Goal: Transaction & Acquisition: Purchase product/service

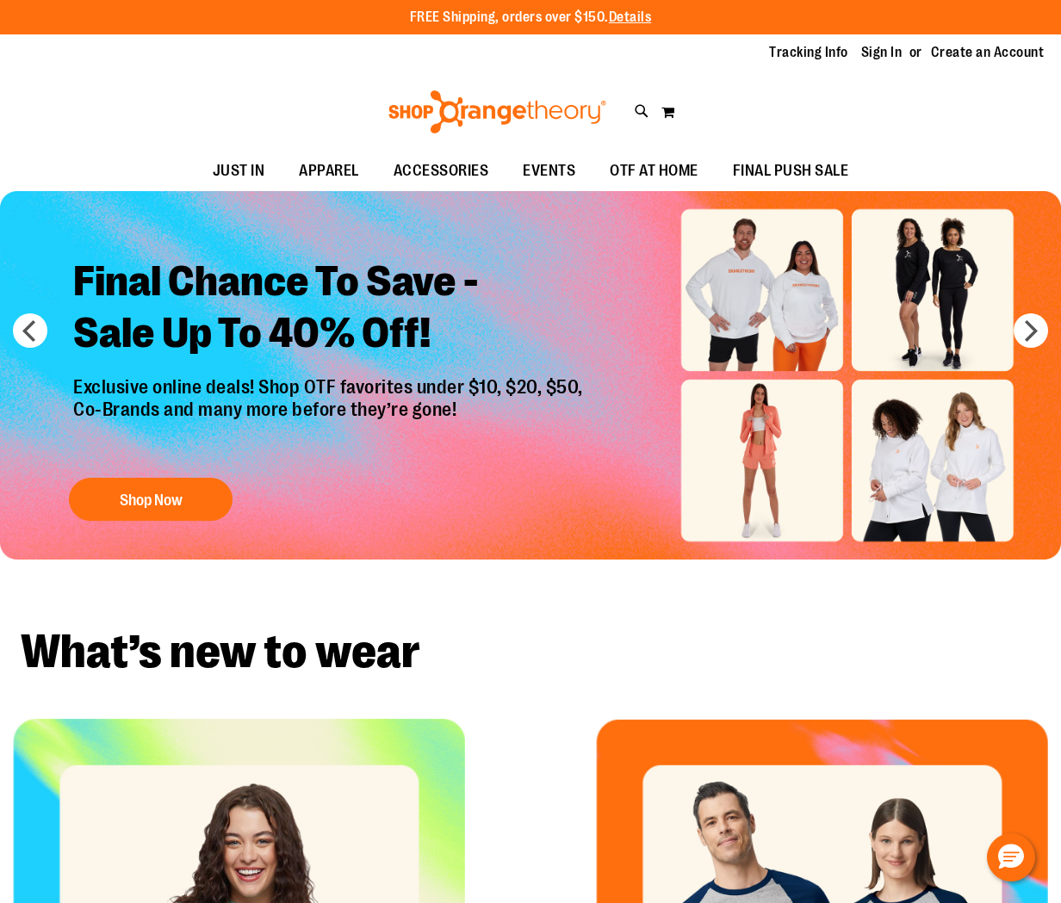
click at [638, 108] on icon at bounding box center [641, 112] width 15 height 20
type input "*********"
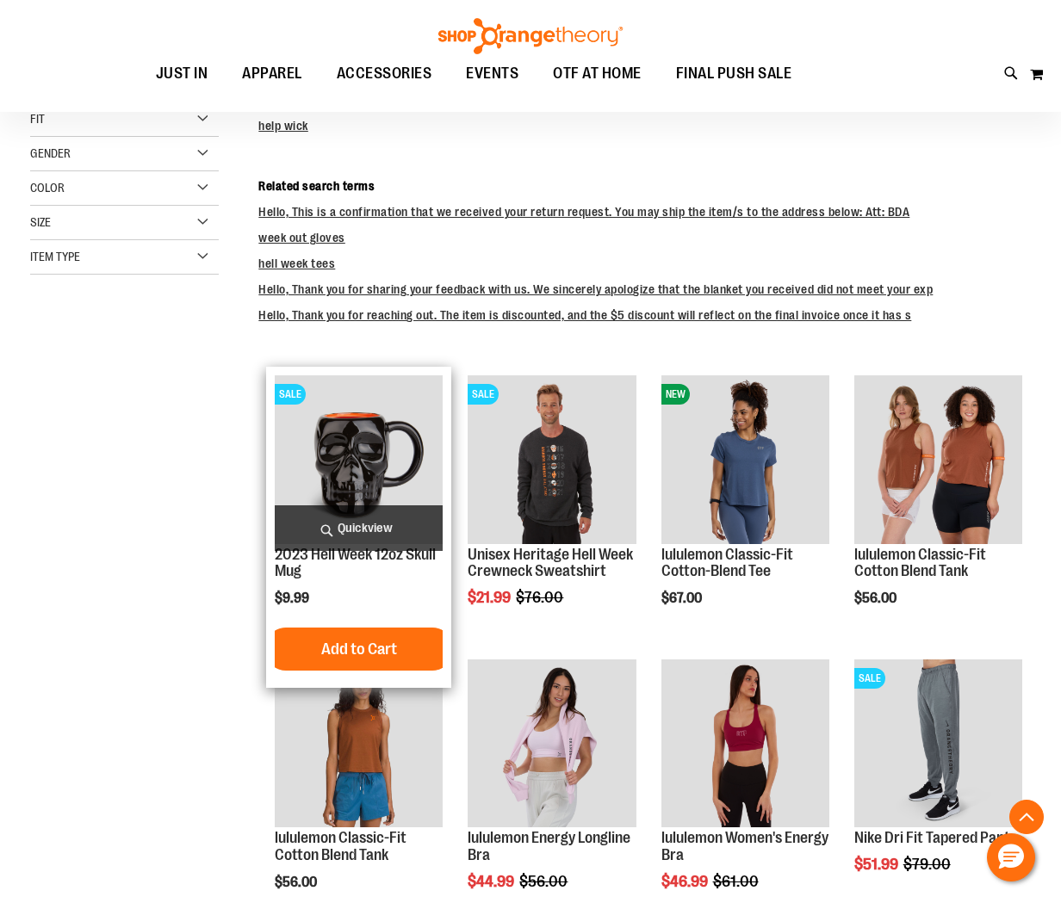
scroll to position [317, 0]
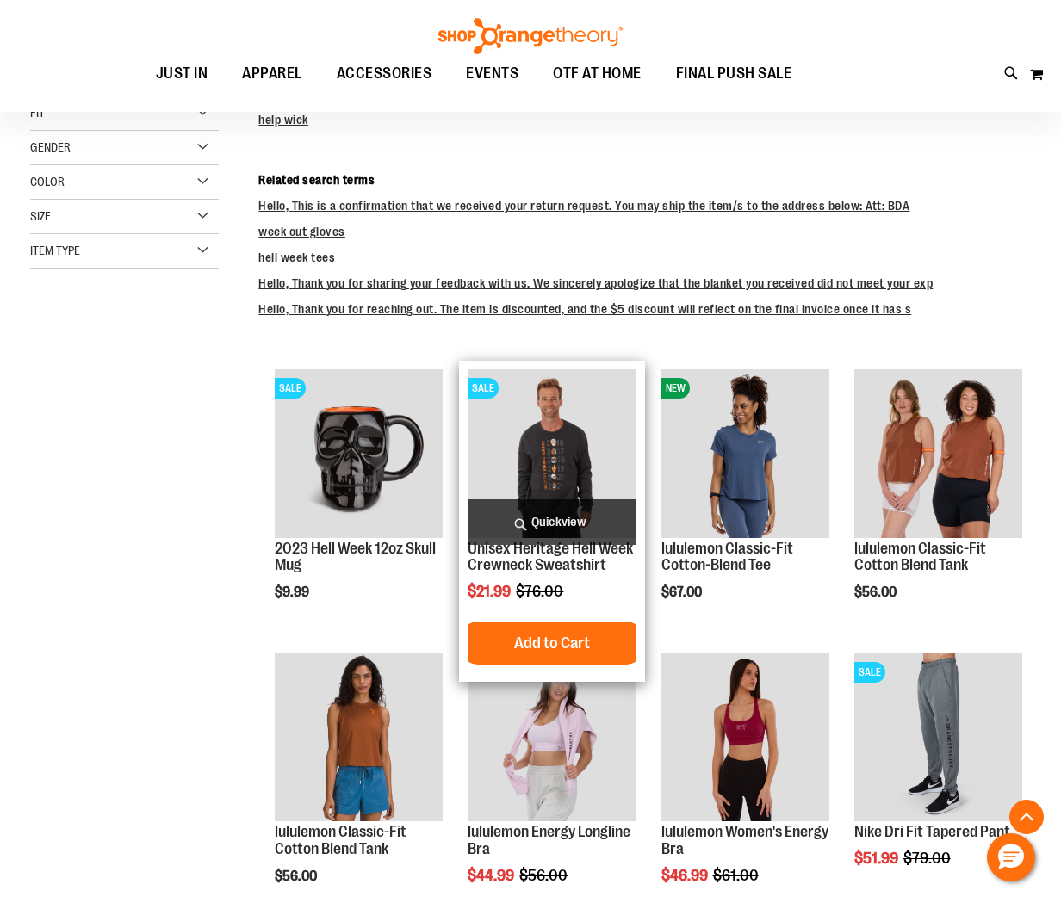
click at [548, 452] on img "product" at bounding box center [551, 453] width 168 height 168
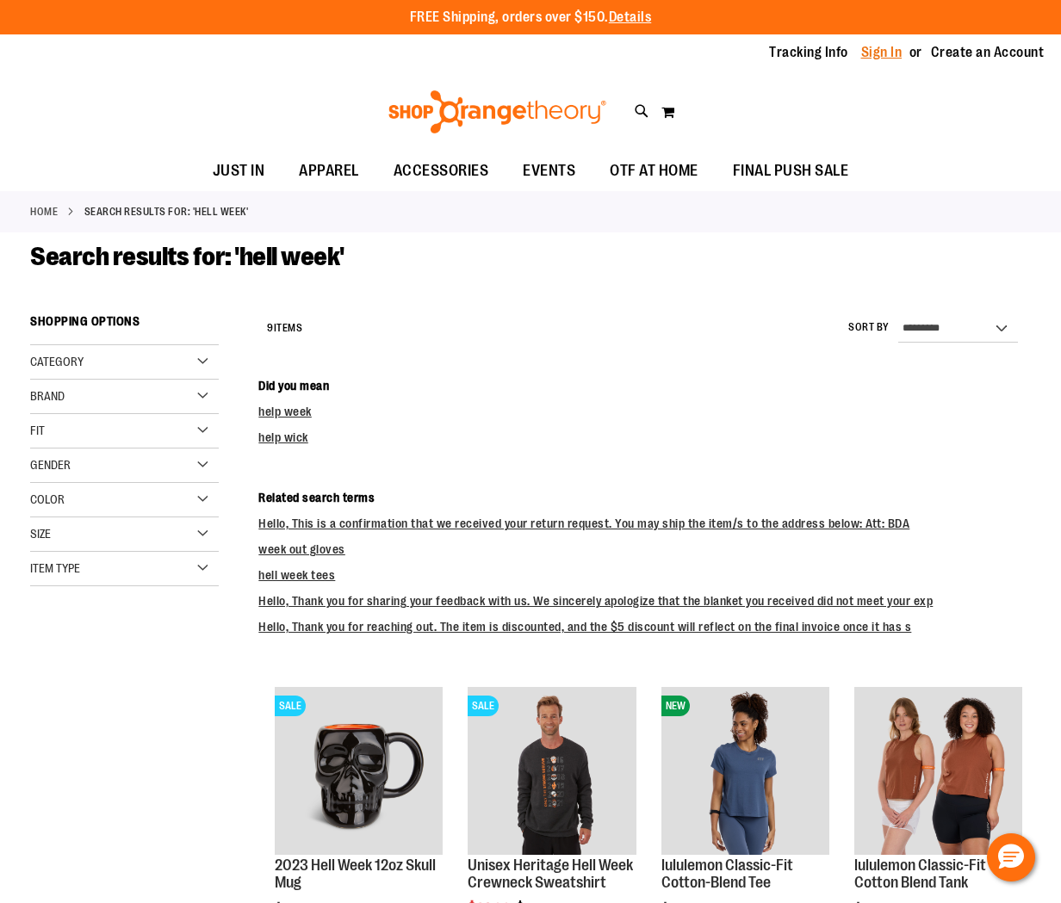
click at [892, 57] on link "Sign In" at bounding box center [881, 52] width 41 height 19
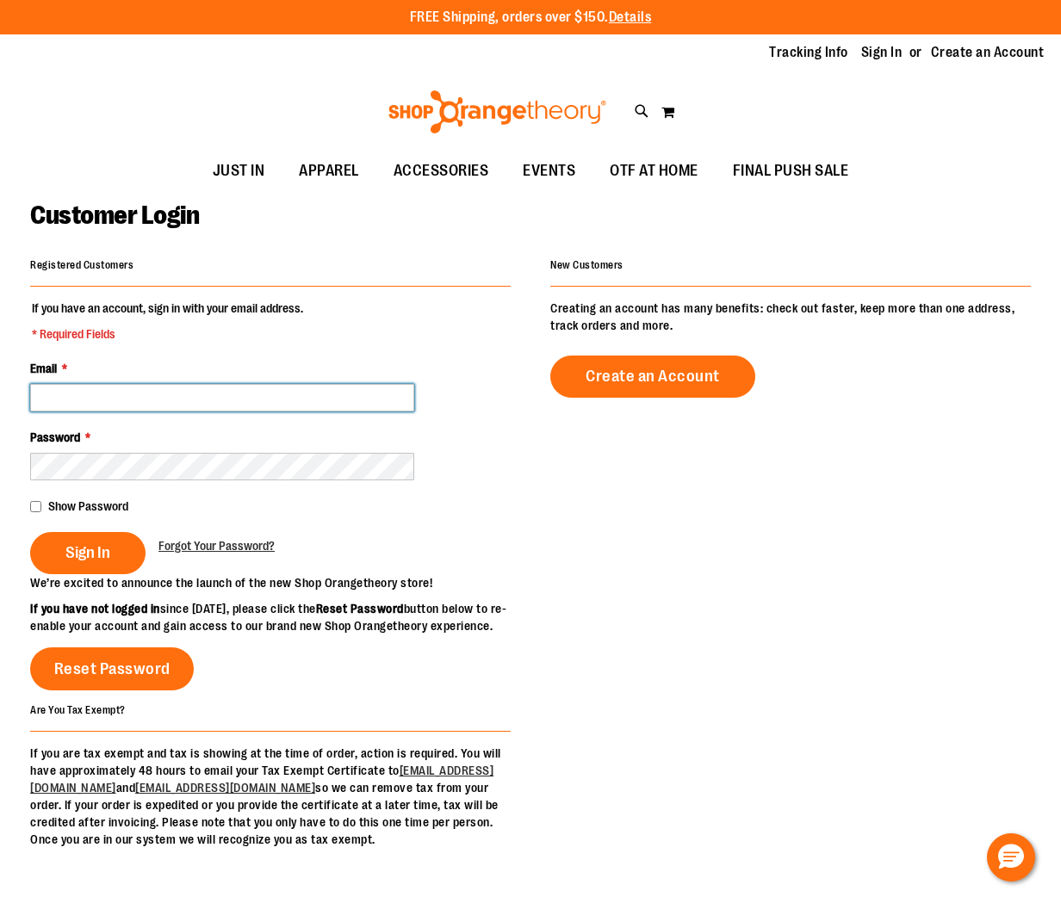
click at [117, 398] on input "Email *" at bounding box center [222, 398] width 384 height 28
type input "**********"
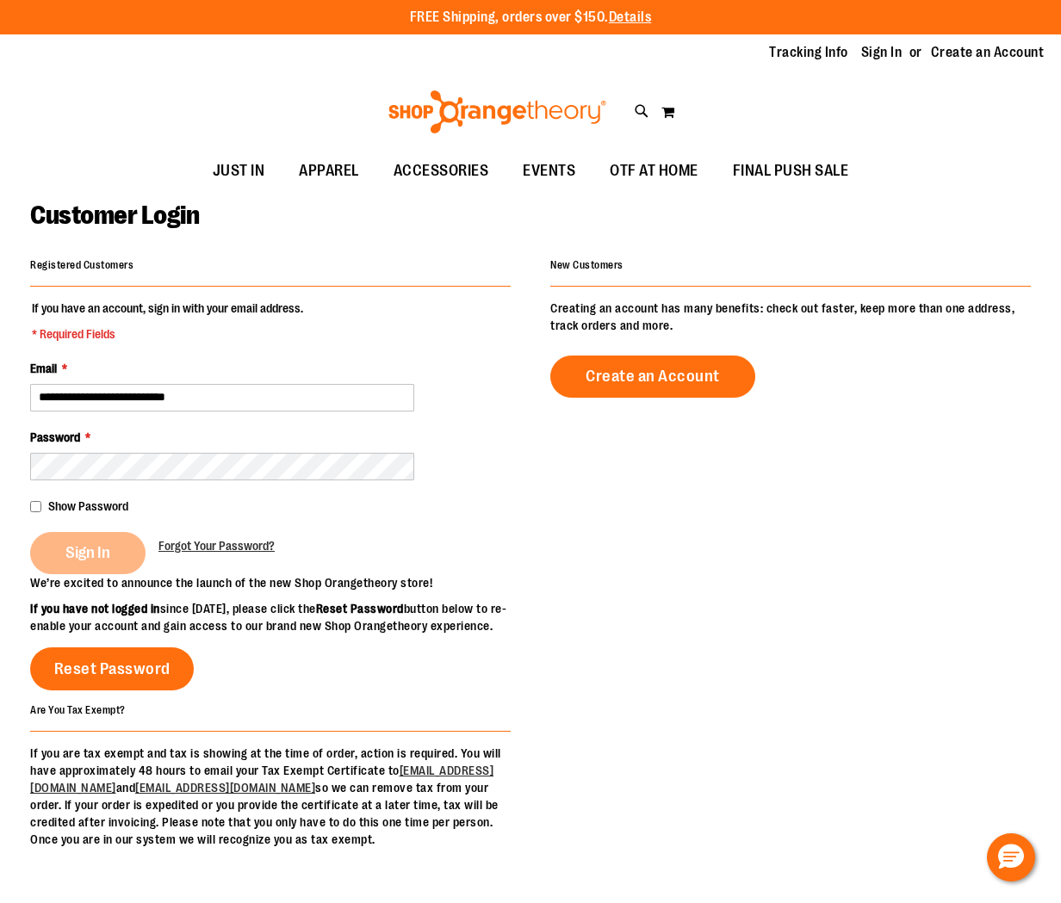
click at [105, 546] on div "Sign In" at bounding box center [94, 553] width 128 height 42
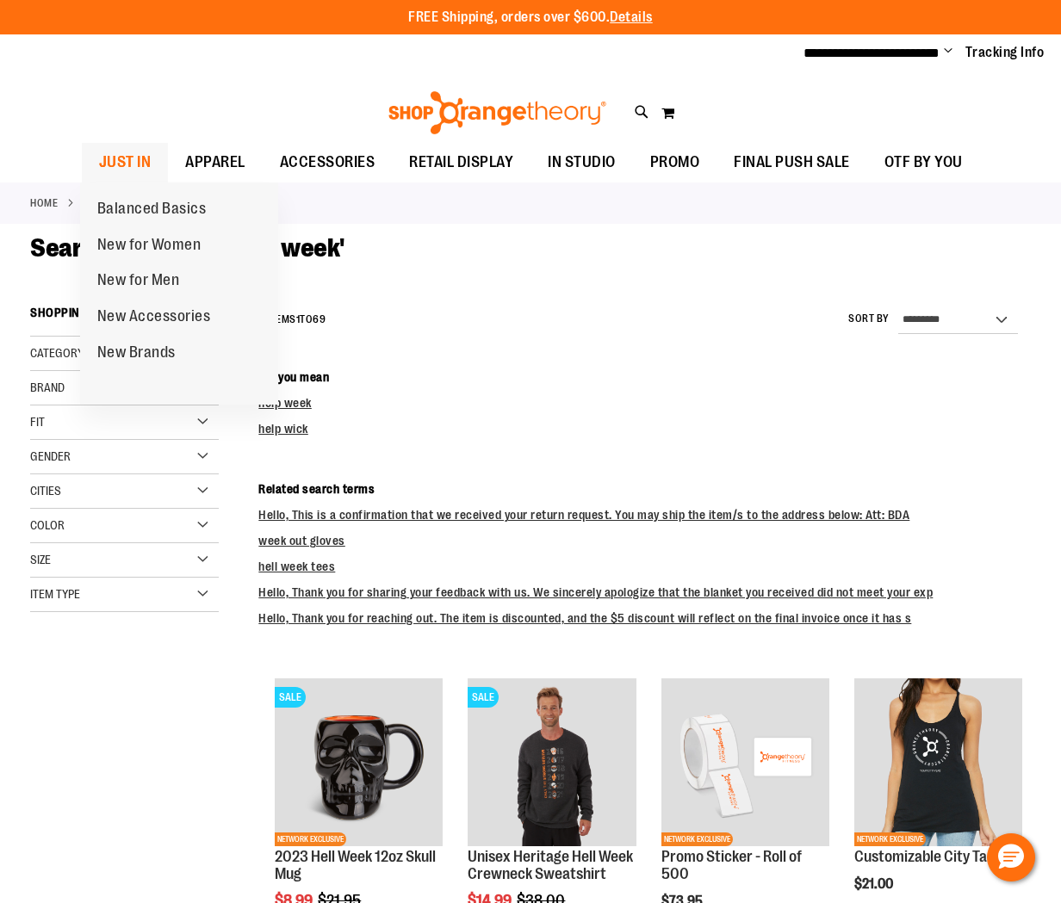
click at [143, 155] on span "JUST IN" at bounding box center [125, 162] width 53 height 39
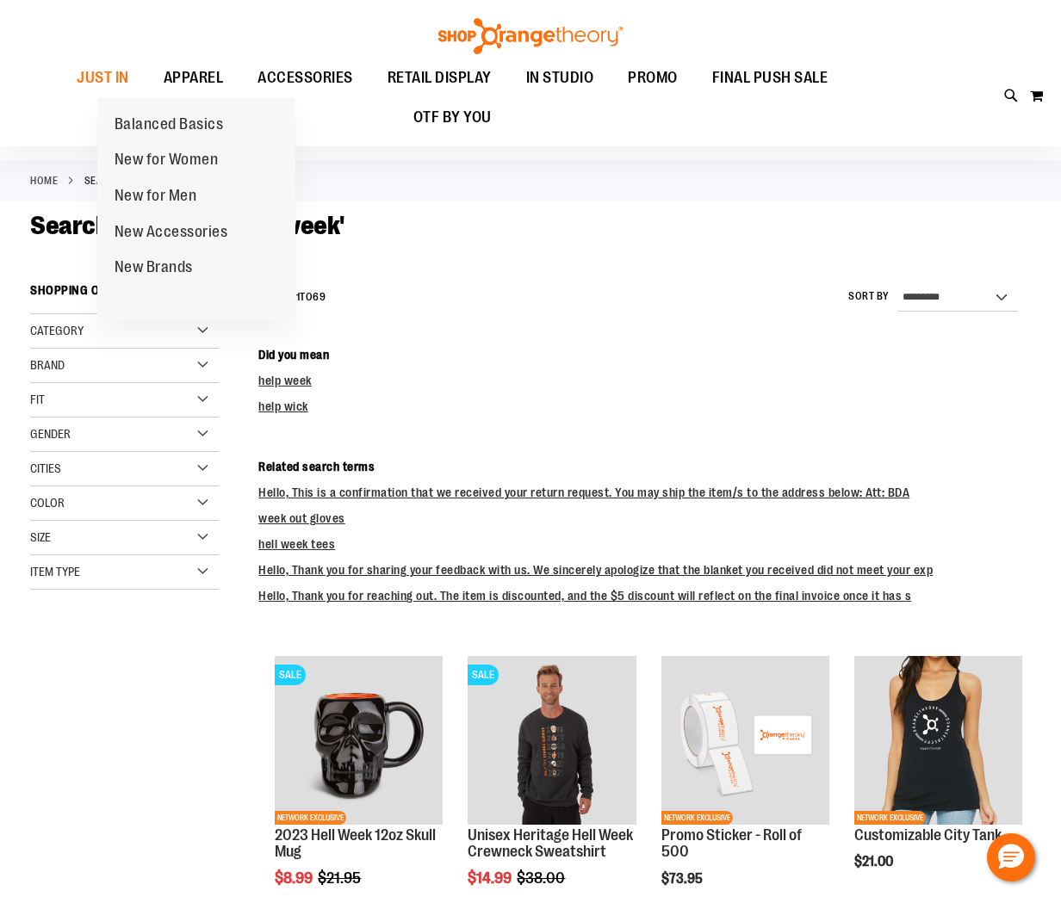
scroll to position [20, 0]
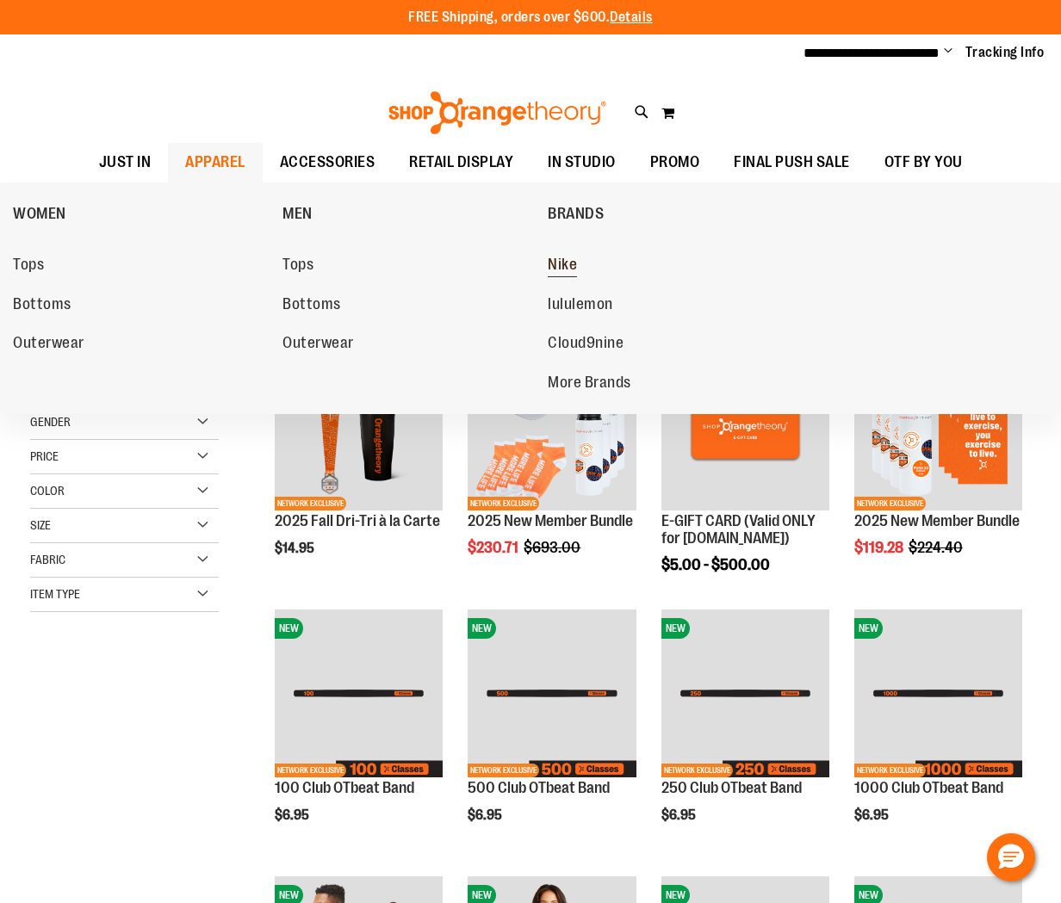
click at [571, 269] on span "Nike" at bounding box center [561, 267] width 29 height 22
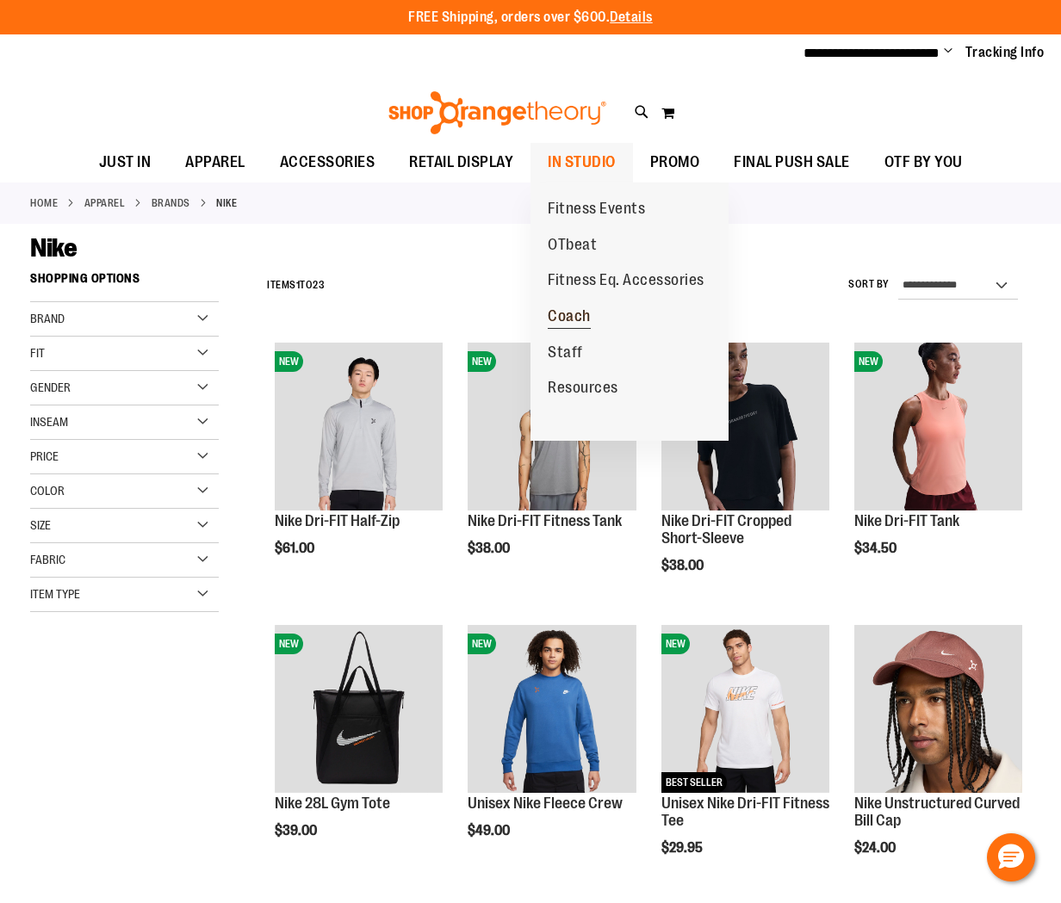
click at [581, 319] on span "Coach" at bounding box center [568, 318] width 43 height 22
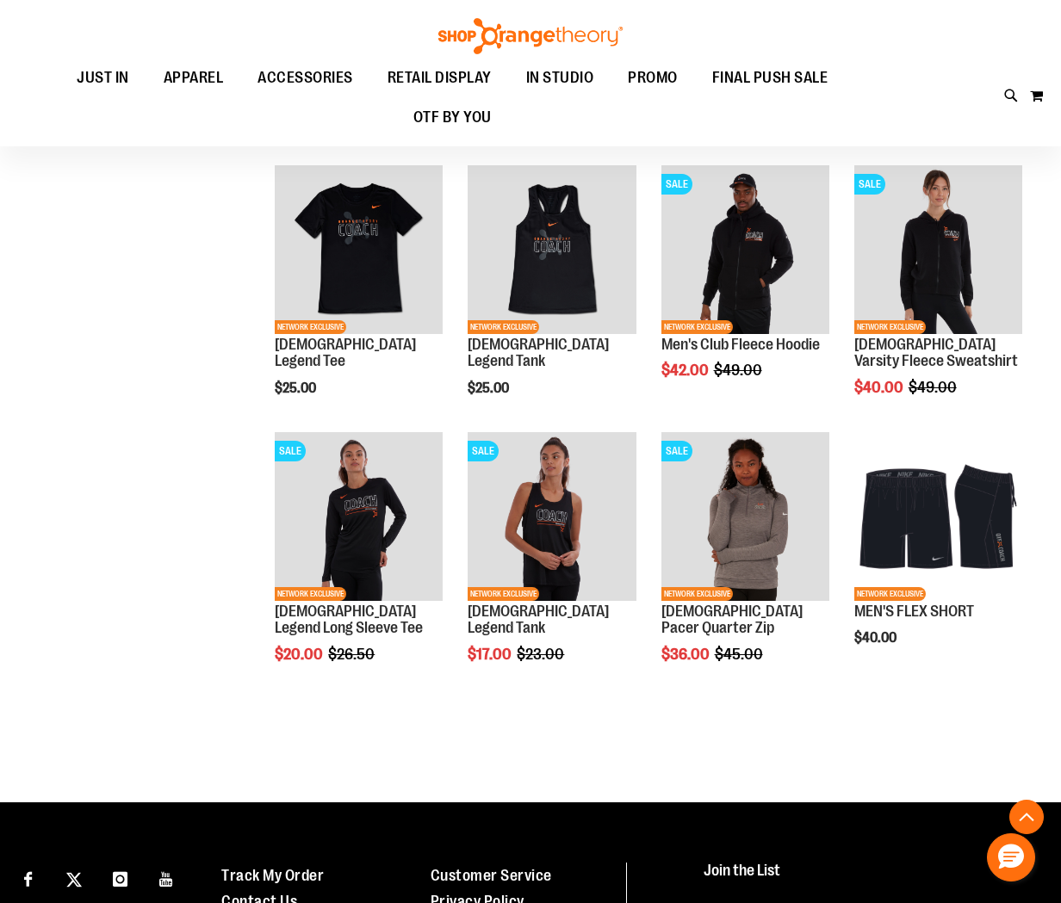
scroll to position [980, 0]
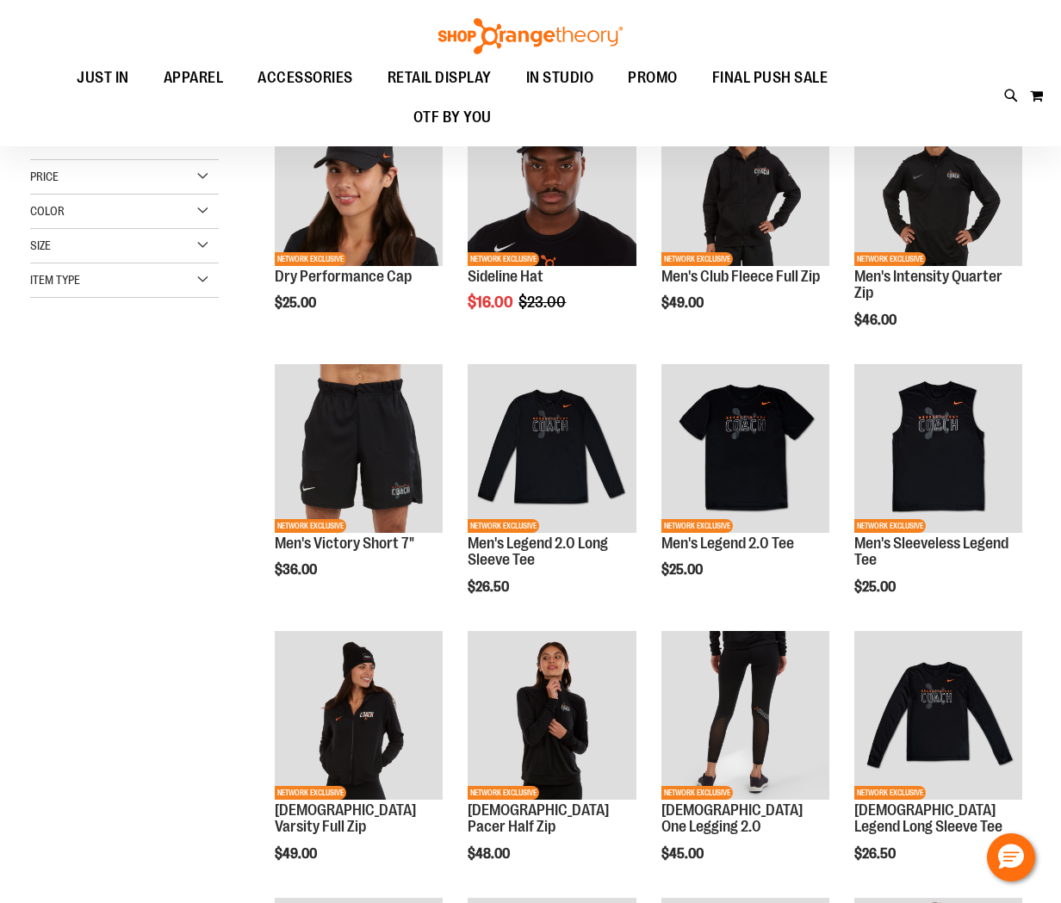
scroll to position [244, 0]
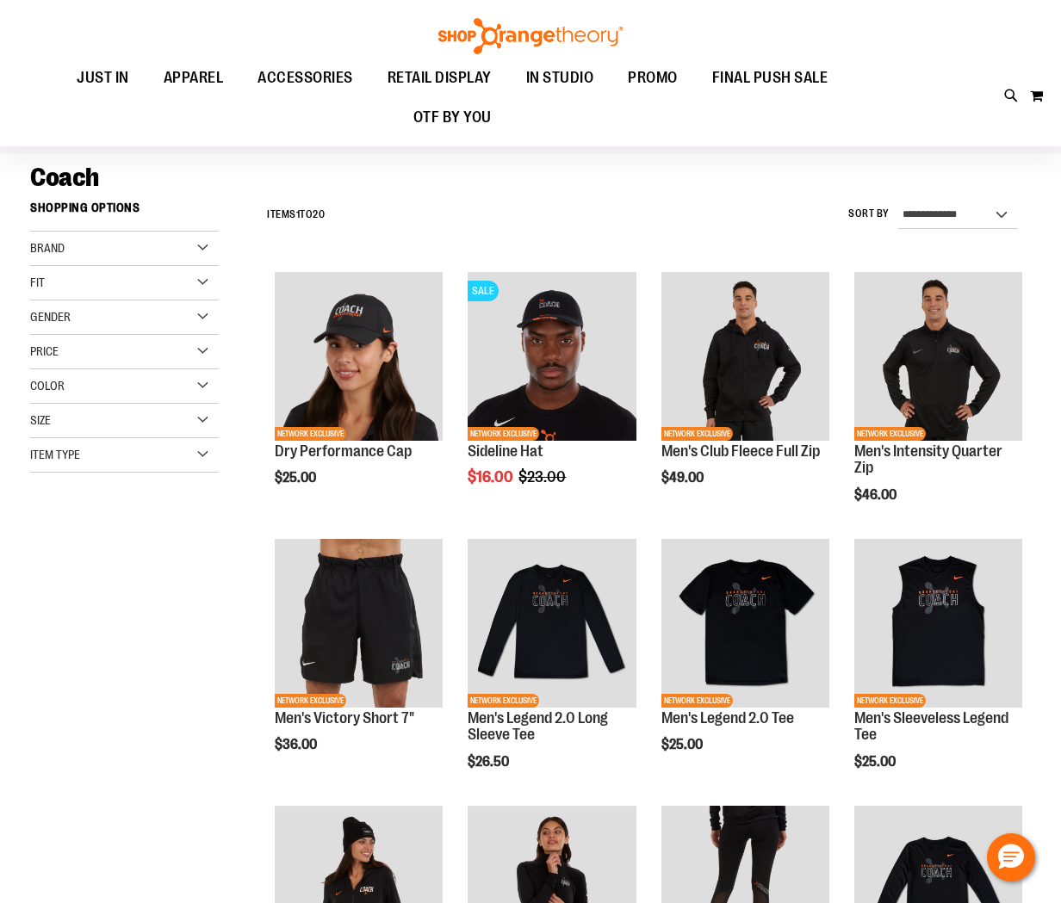
scroll to position [61, 0]
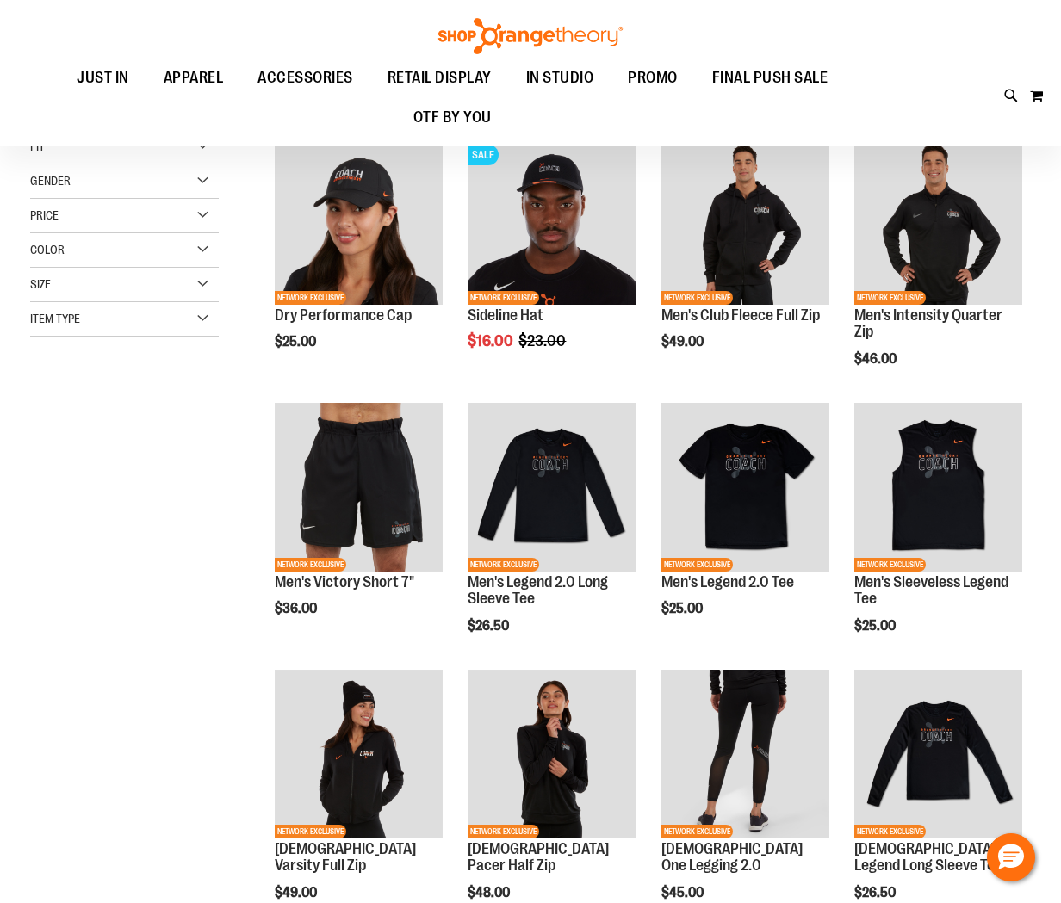
scroll to position [194, 0]
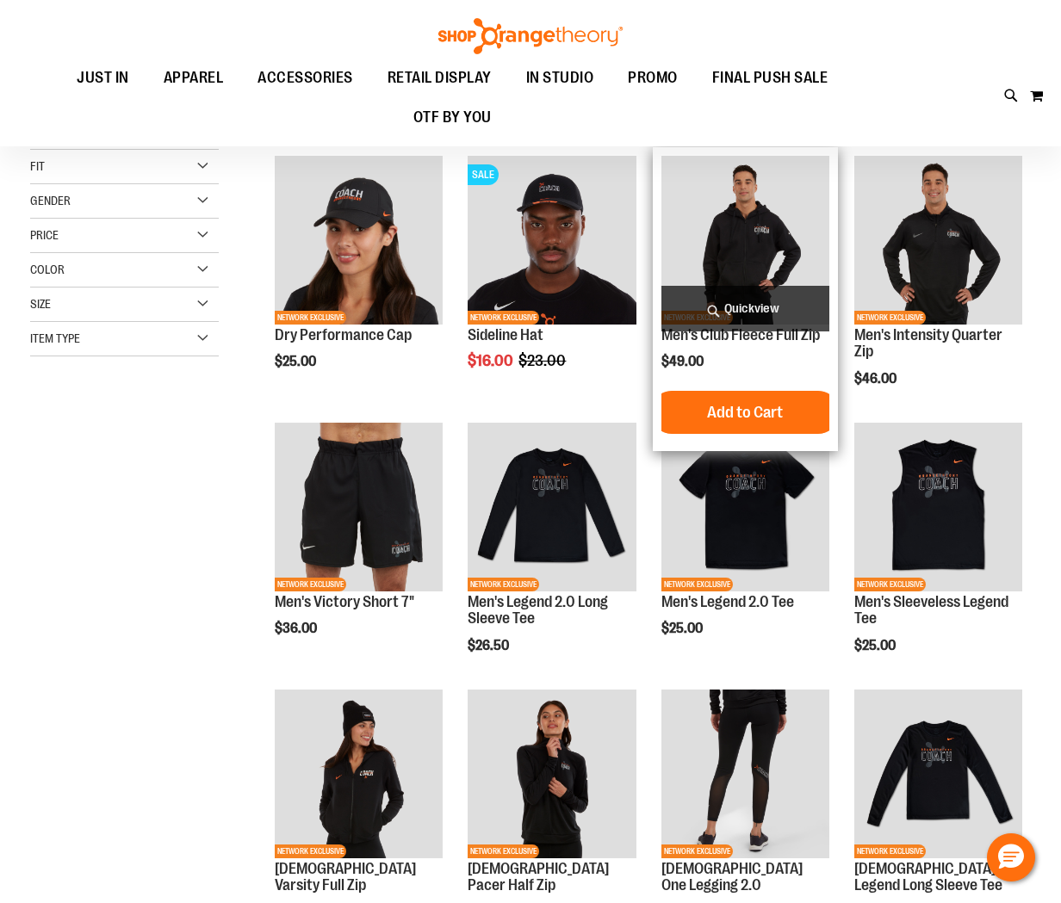
scroll to position [80, 0]
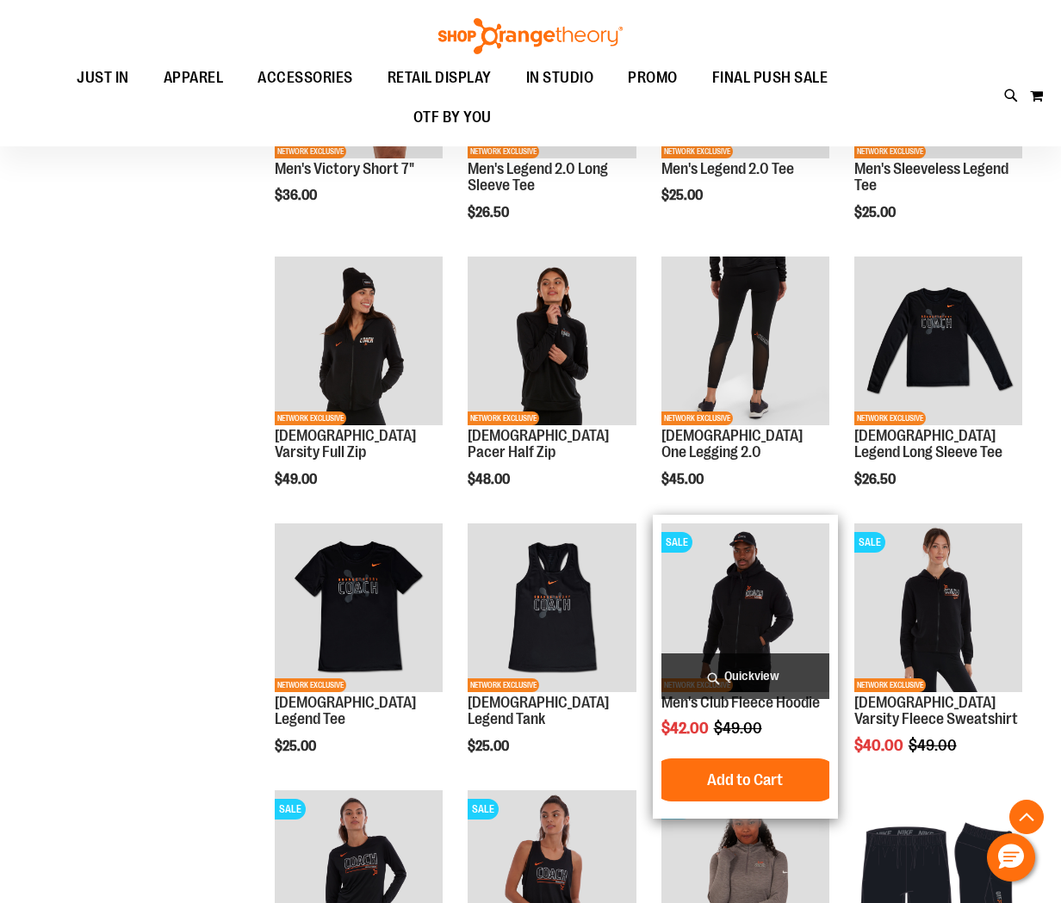
scroll to position [629, 0]
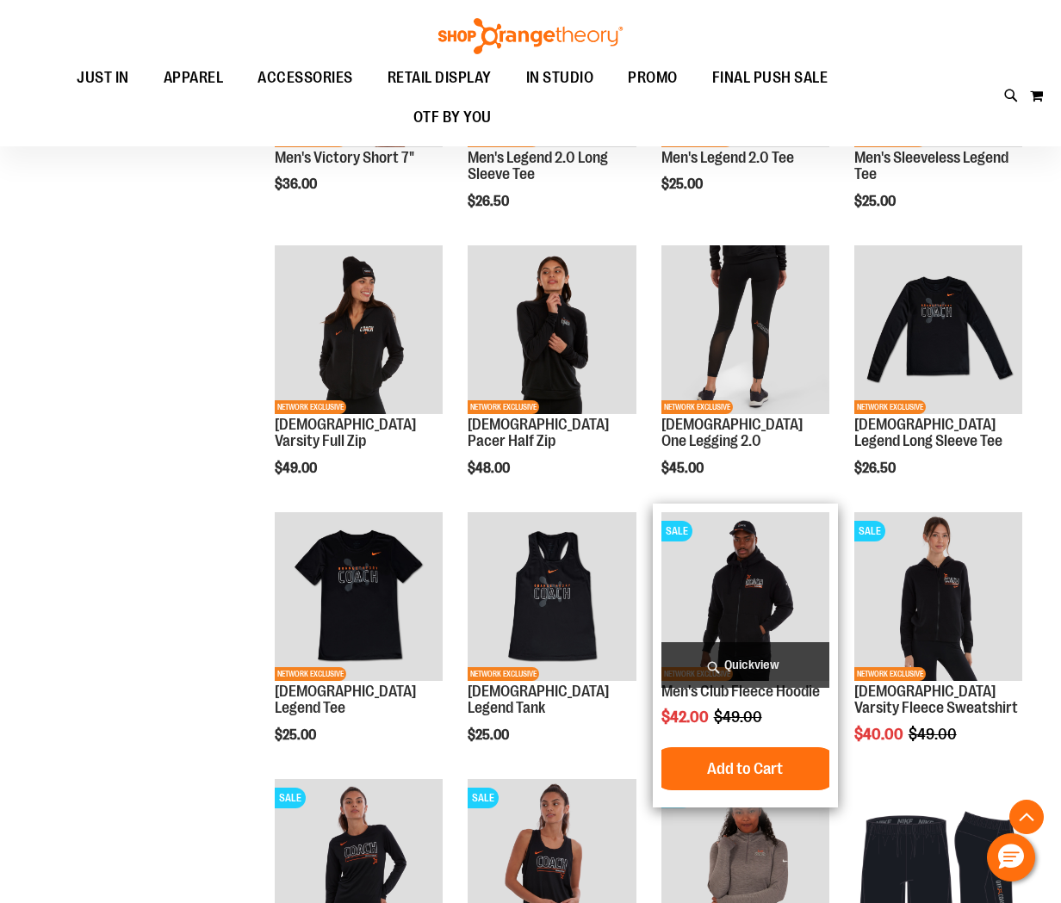
click at [736, 654] on span "Quickview" at bounding box center [745, 665] width 168 height 46
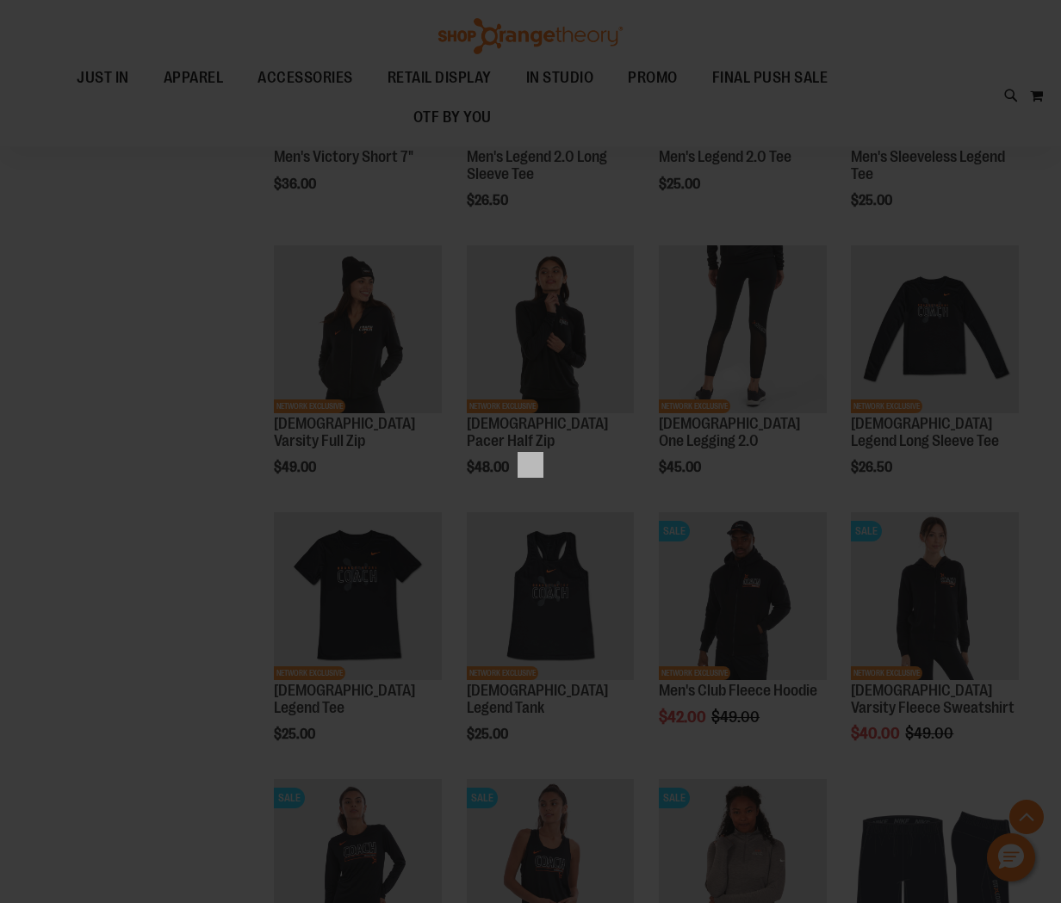
scroll to position [0, 0]
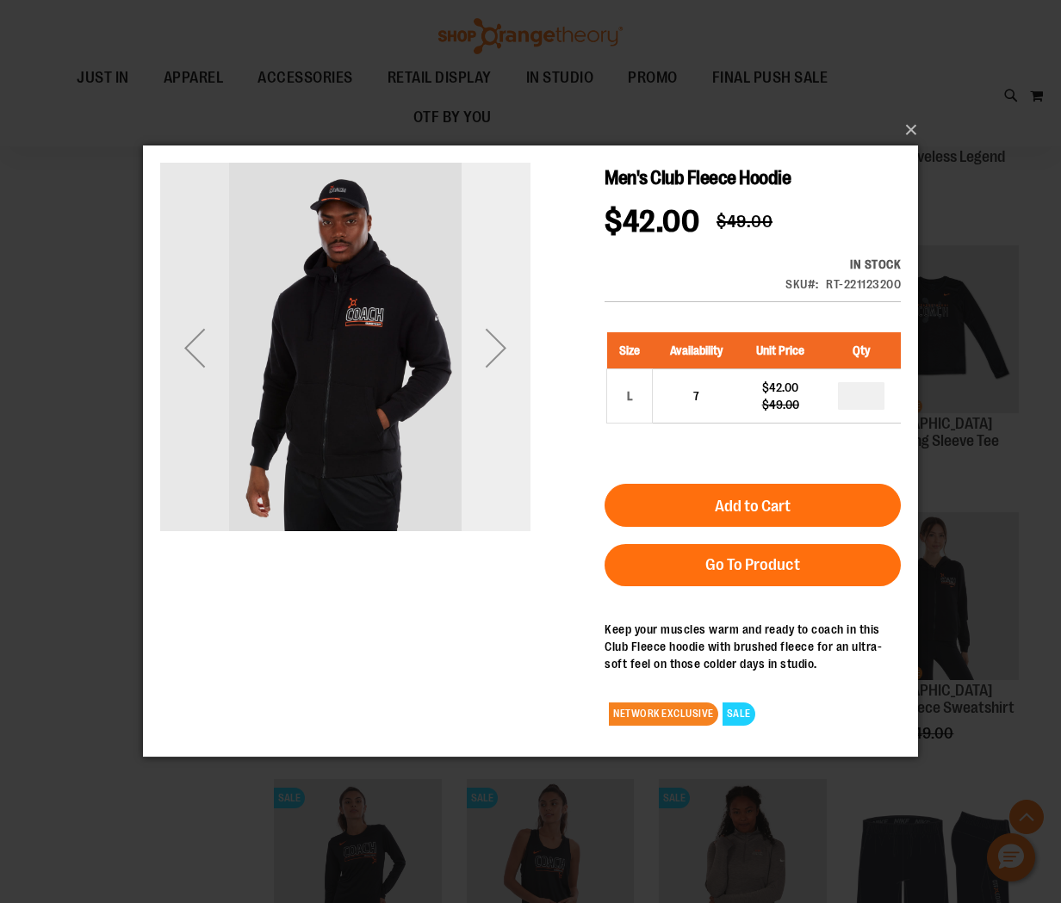
click at [489, 366] on div "Next" at bounding box center [495, 347] width 69 height 69
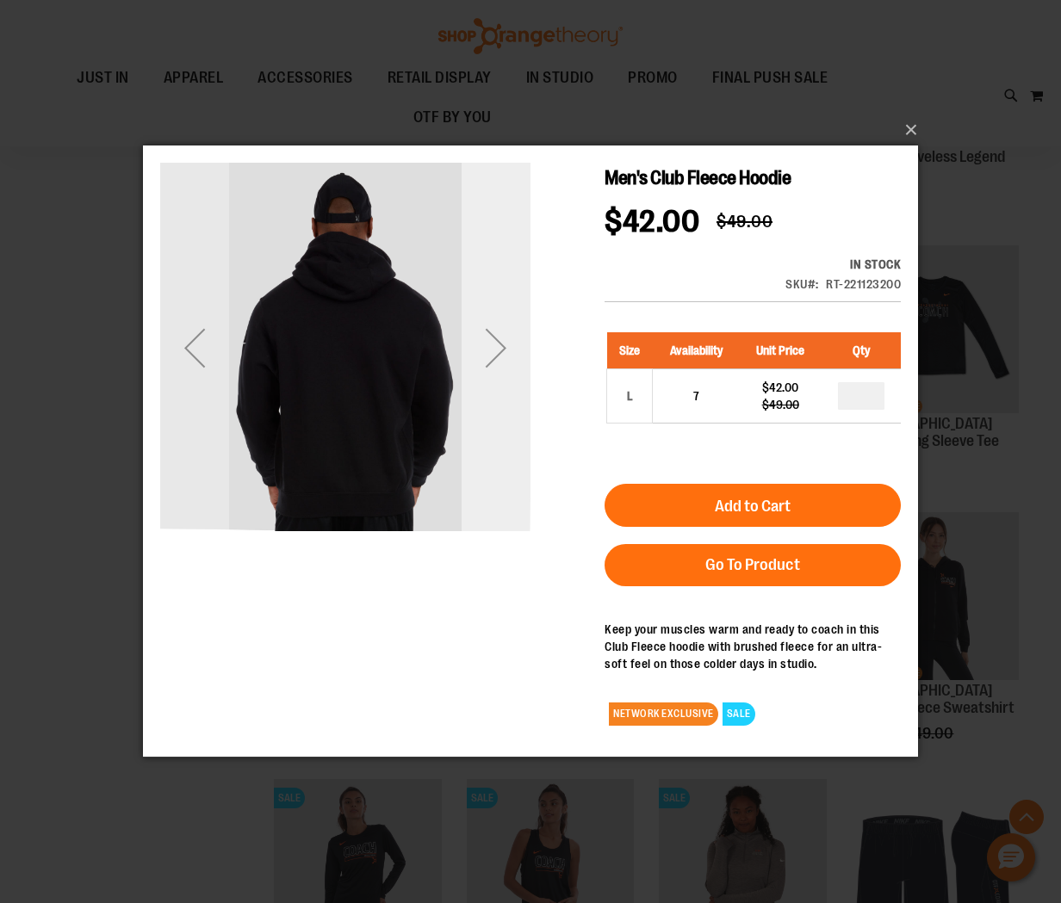
click at [489, 366] on div "Next" at bounding box center [495, 347] width 69 height 69
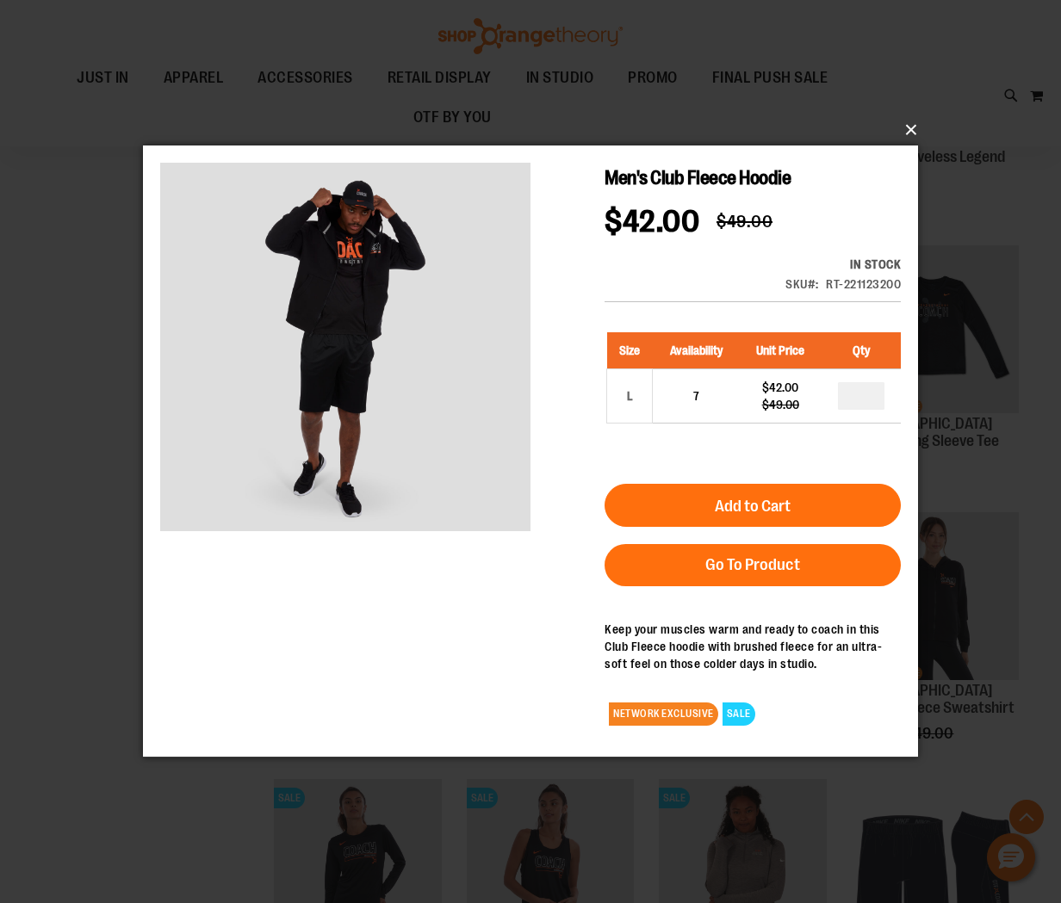
click at [907, 129] on button "×" at bounding box center [535, 130] width 775 height 38
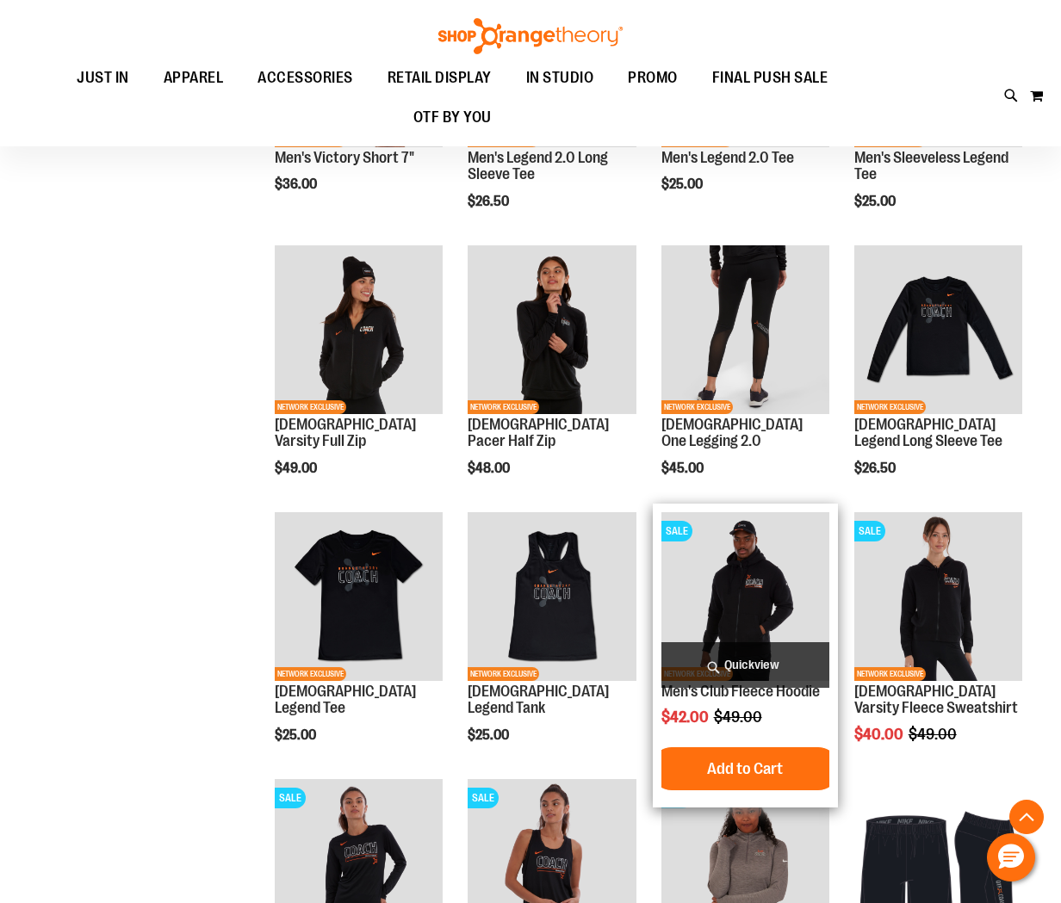
click at [732, 614] on img "product" at bounding box center [745, 596] width 168 height 168
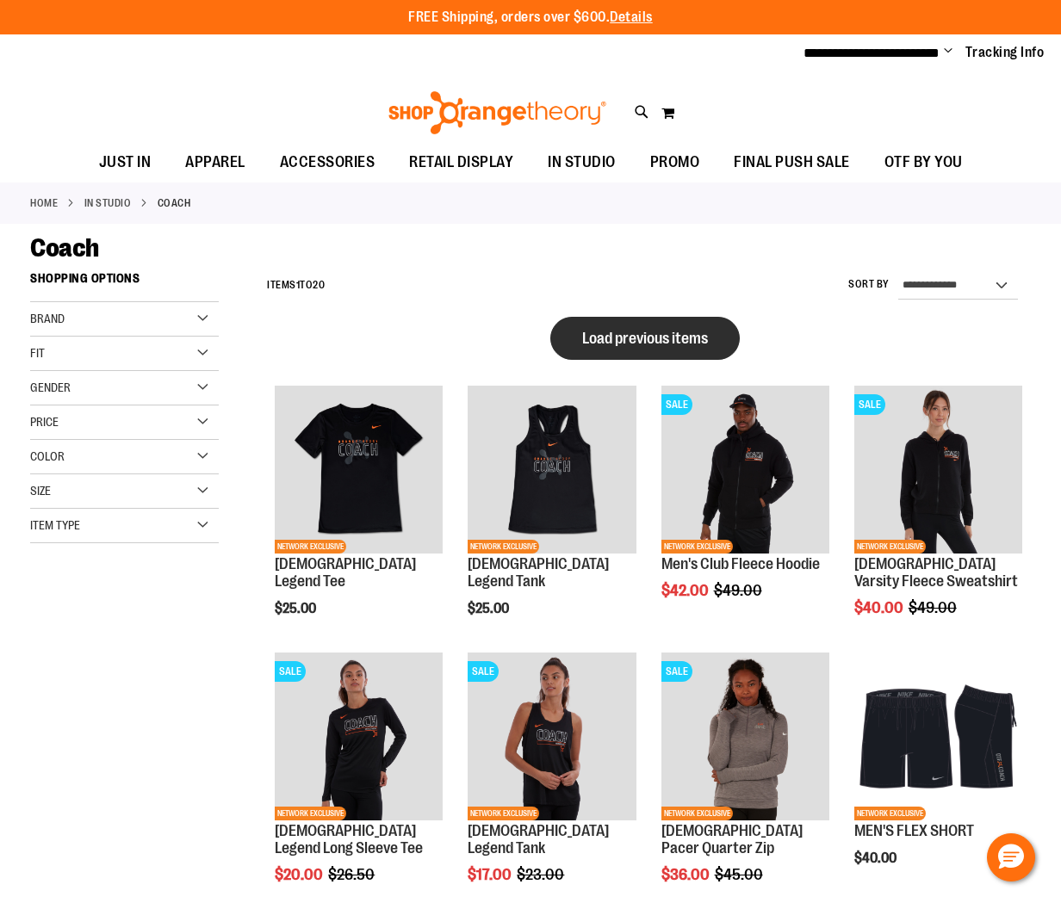
click at [602, 347] on button "Load previous items" at bounding box center [644, 338] width 189 height 43
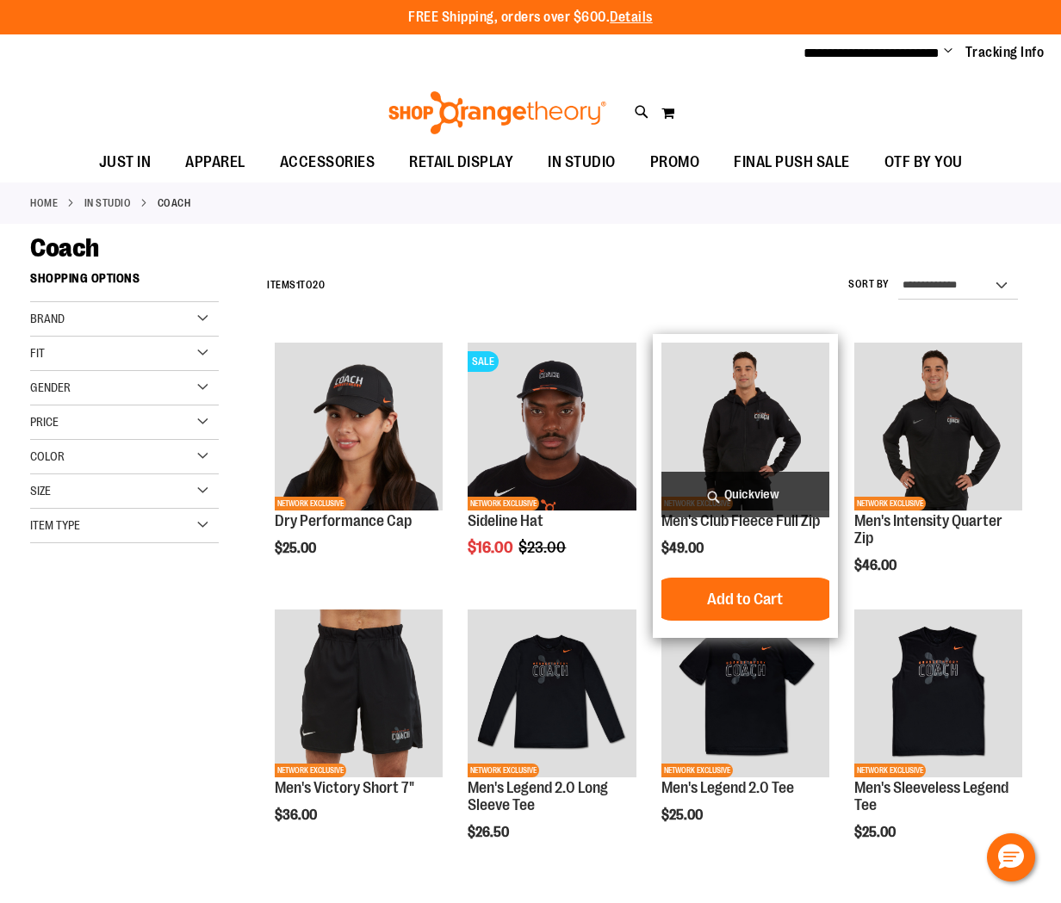
click at [749, 417] on img "product" at bounding box center [745, 427] width 168 height 168
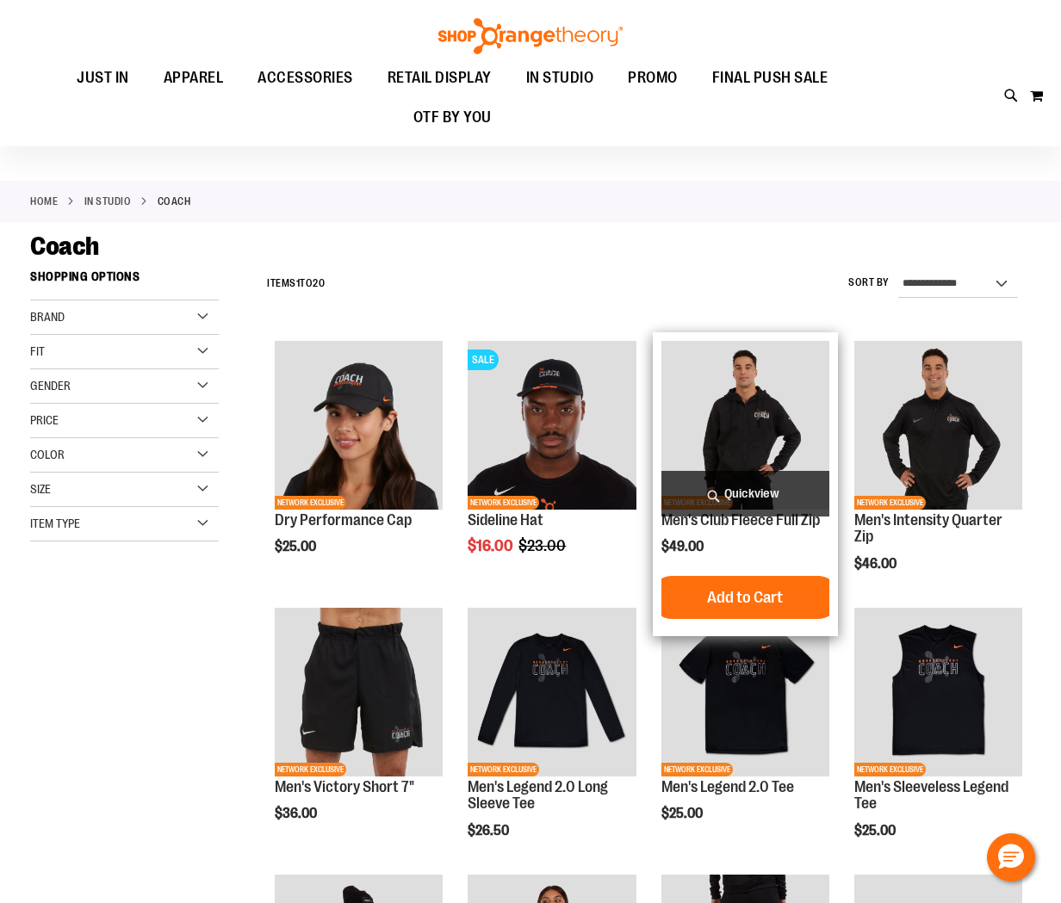
scroll to position [39, 0]
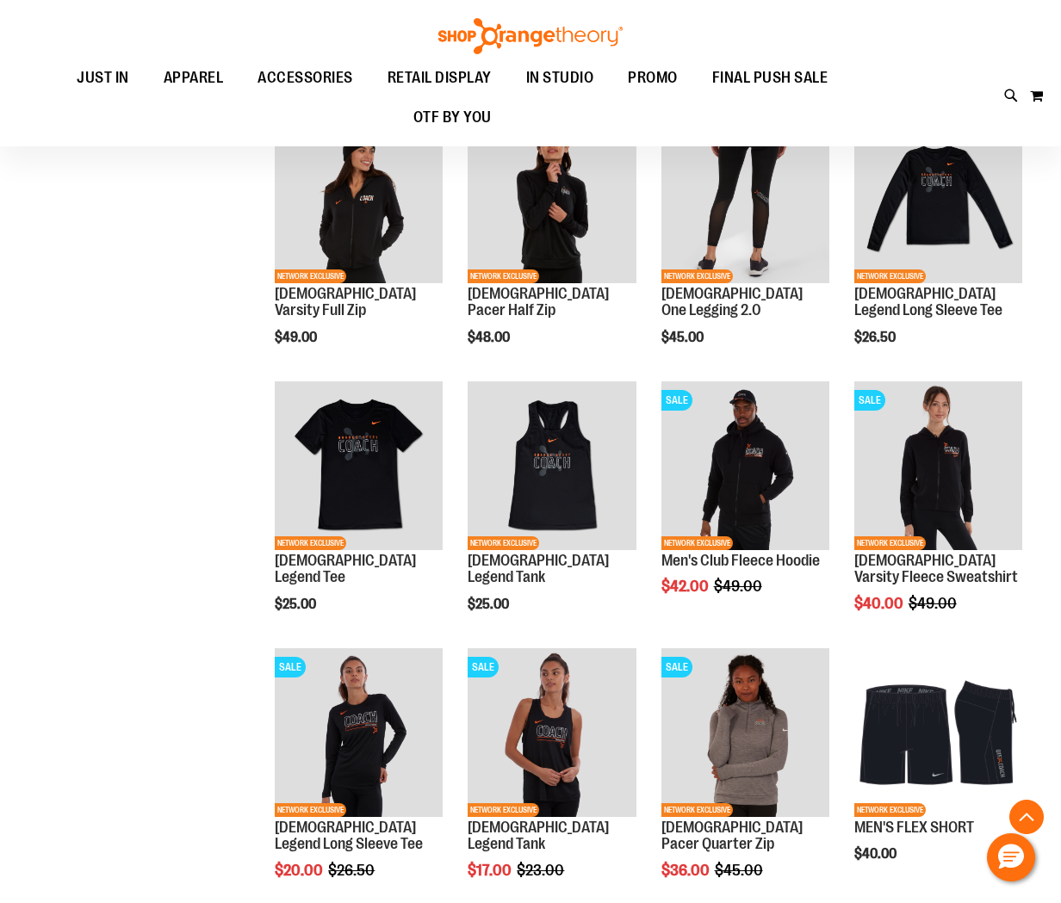
scroll to position [791, 0]
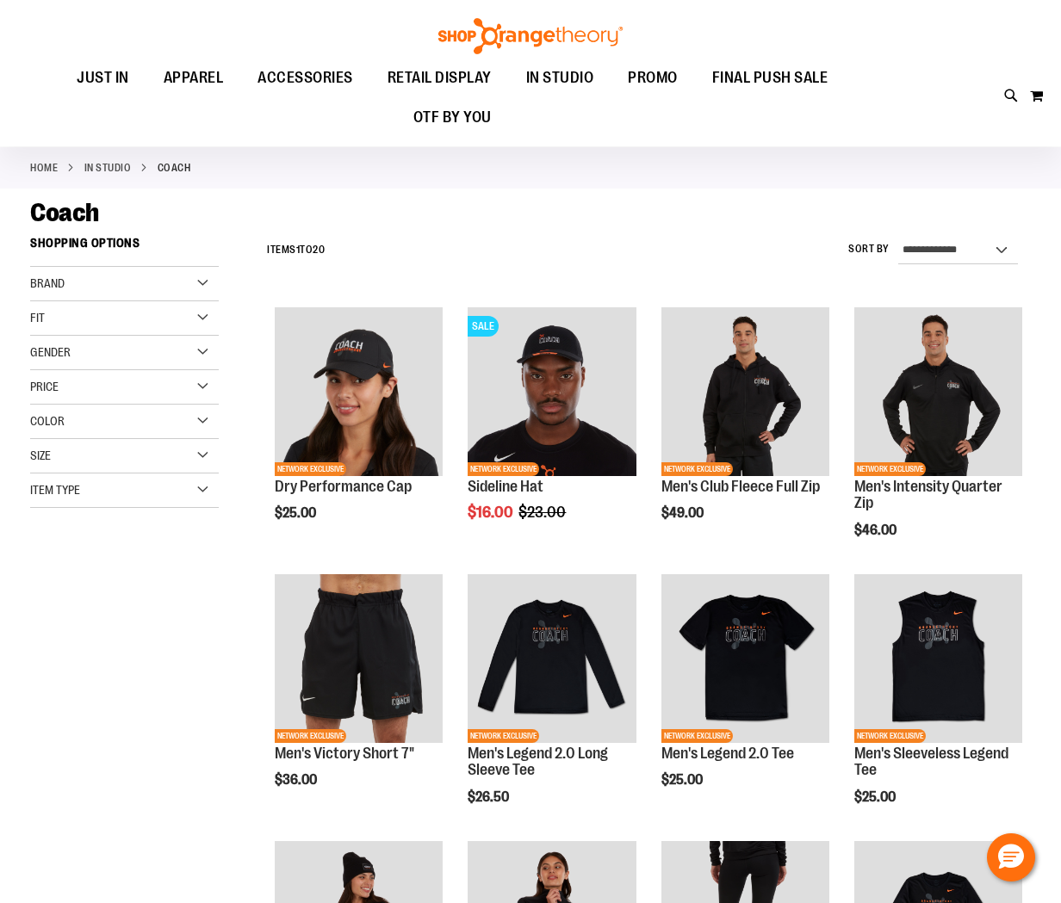
scroll to position [32, 0]
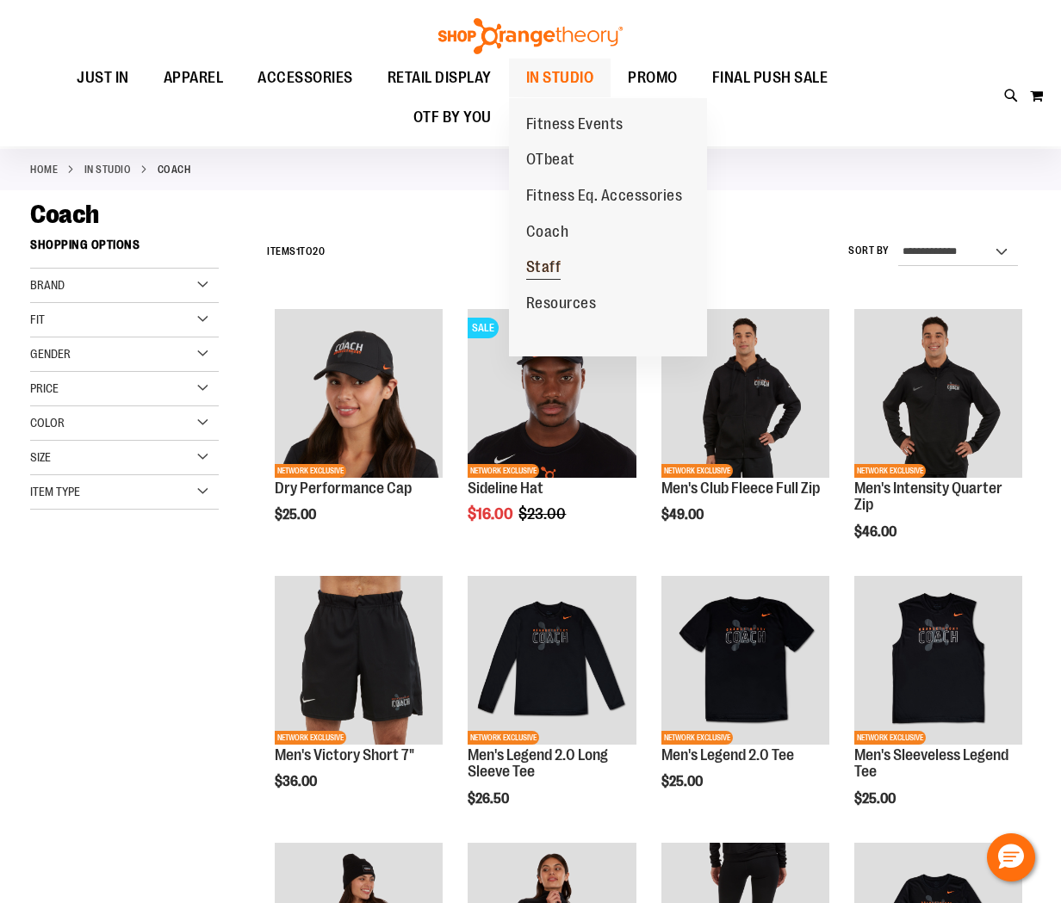
click at [540, 264] on span "Staff" at bounding box center [543, 269] width 35 height 22
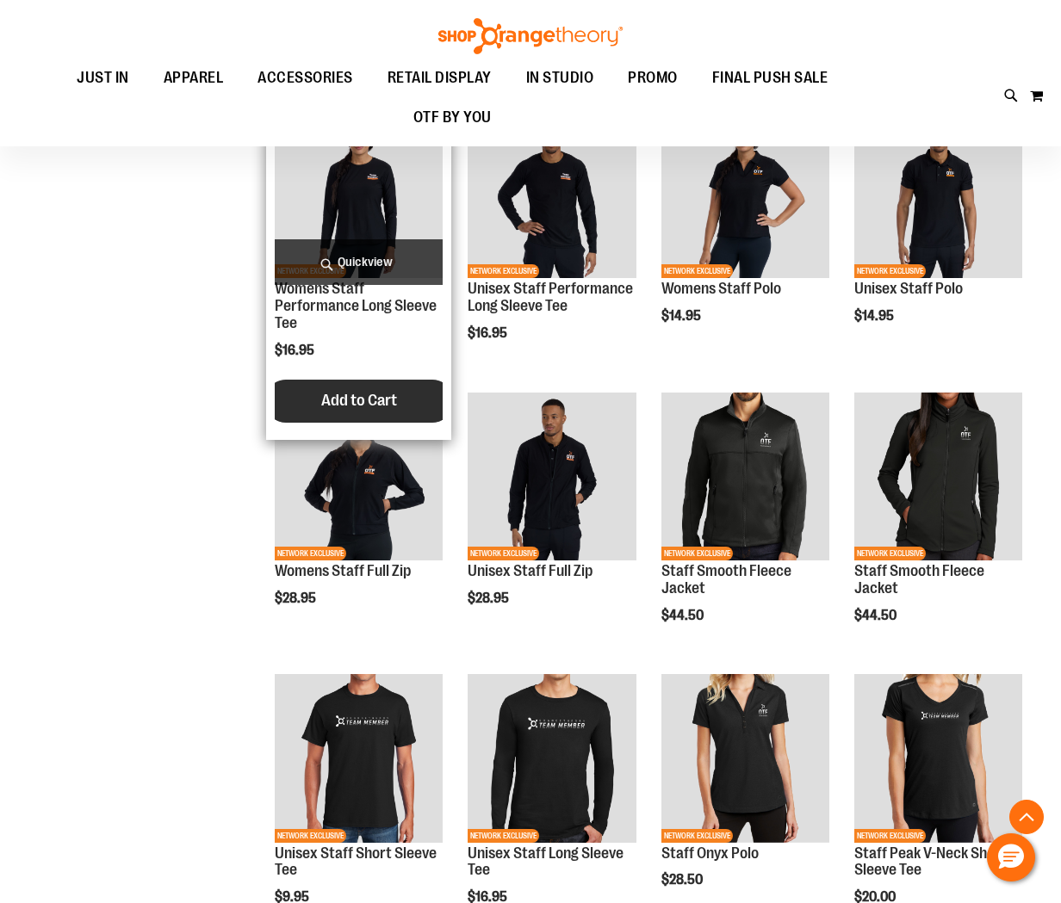
scroll to position [514, 0]
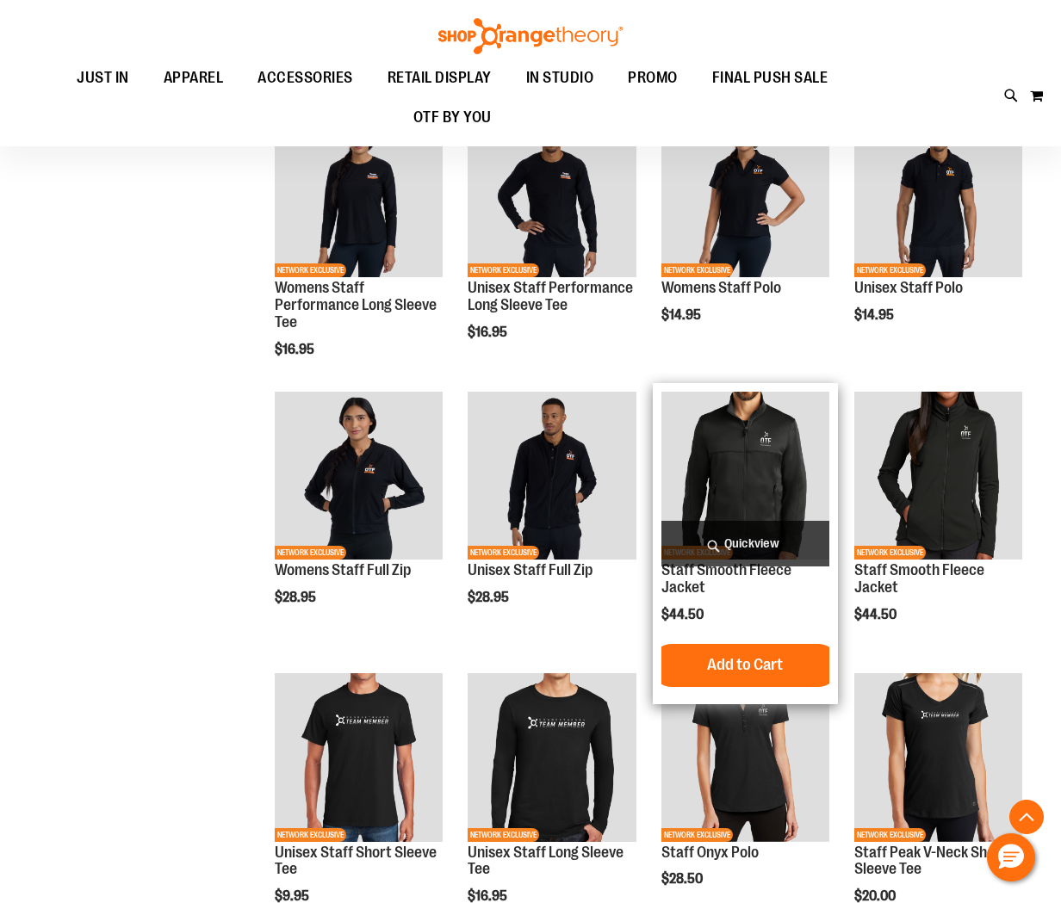
click at [764, 478] on img "product" at bounding box center [745, 476] width 168 height 168
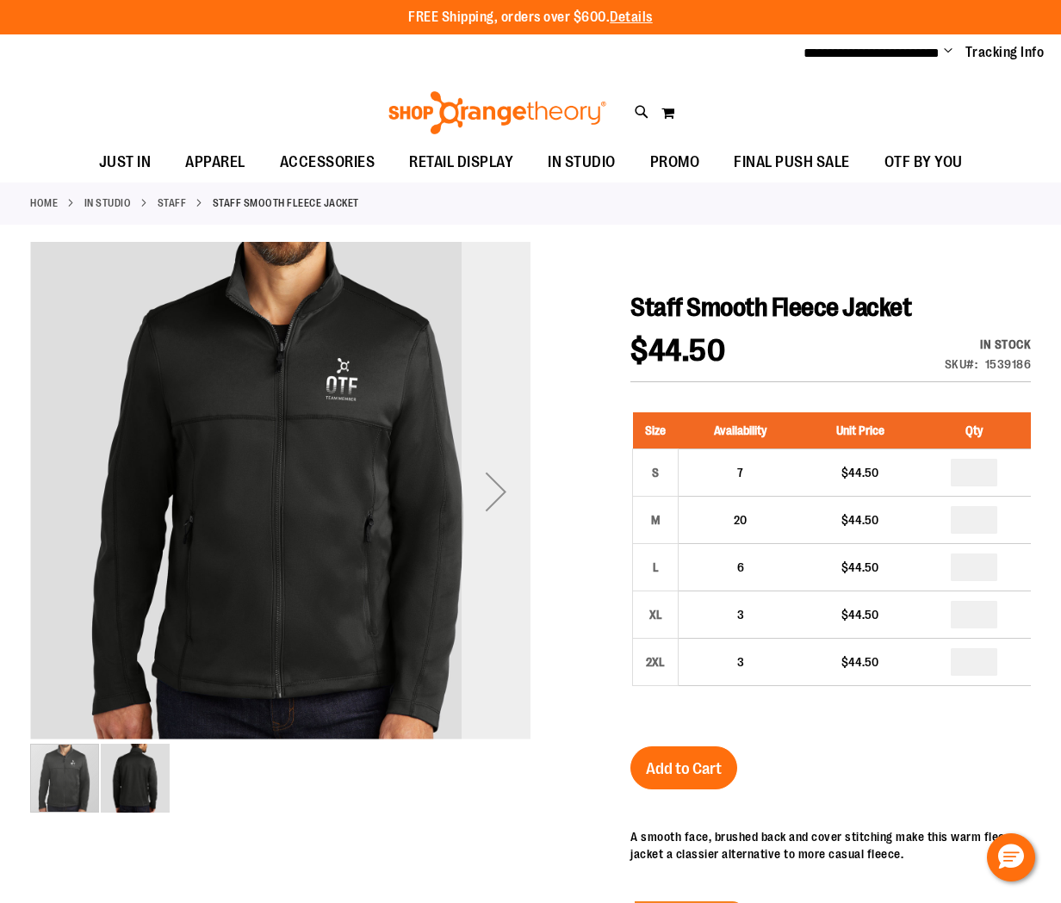
click at [503, 482] on div "Next" at bounding box center [495, 491] width 69 height 69
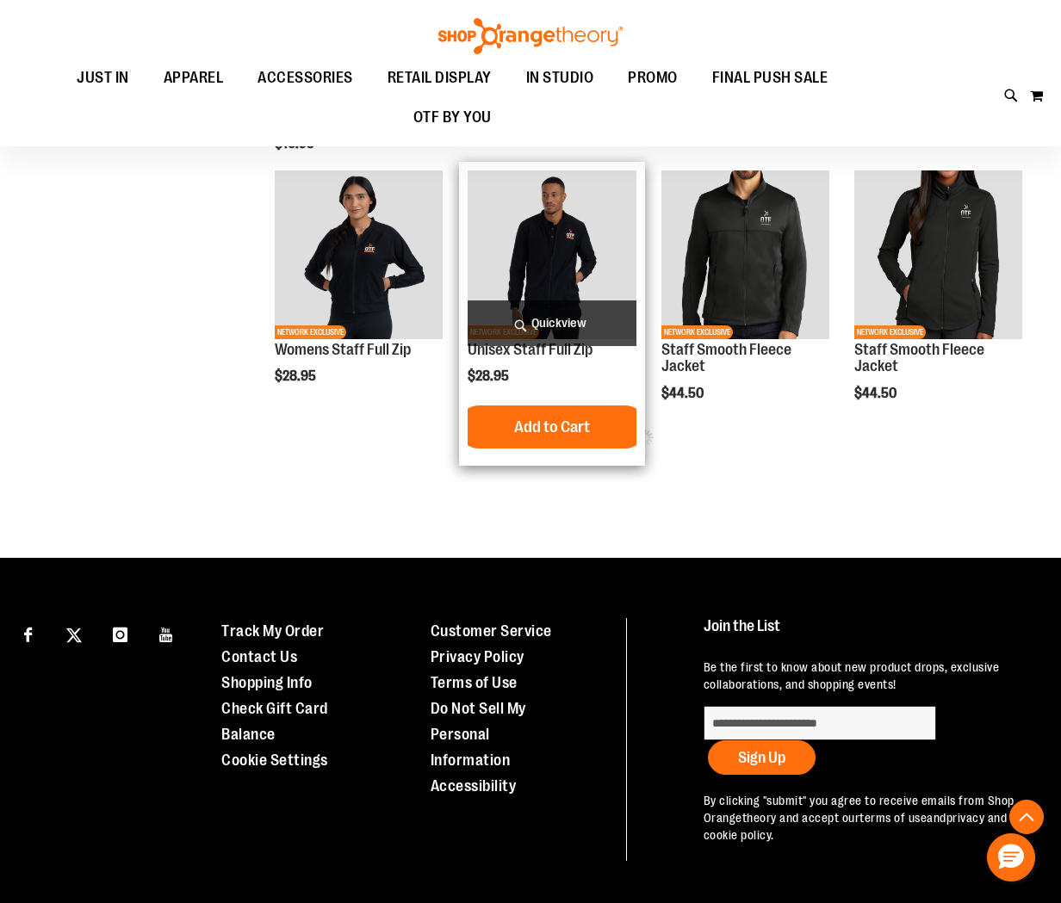
scroll to position [333, 0]
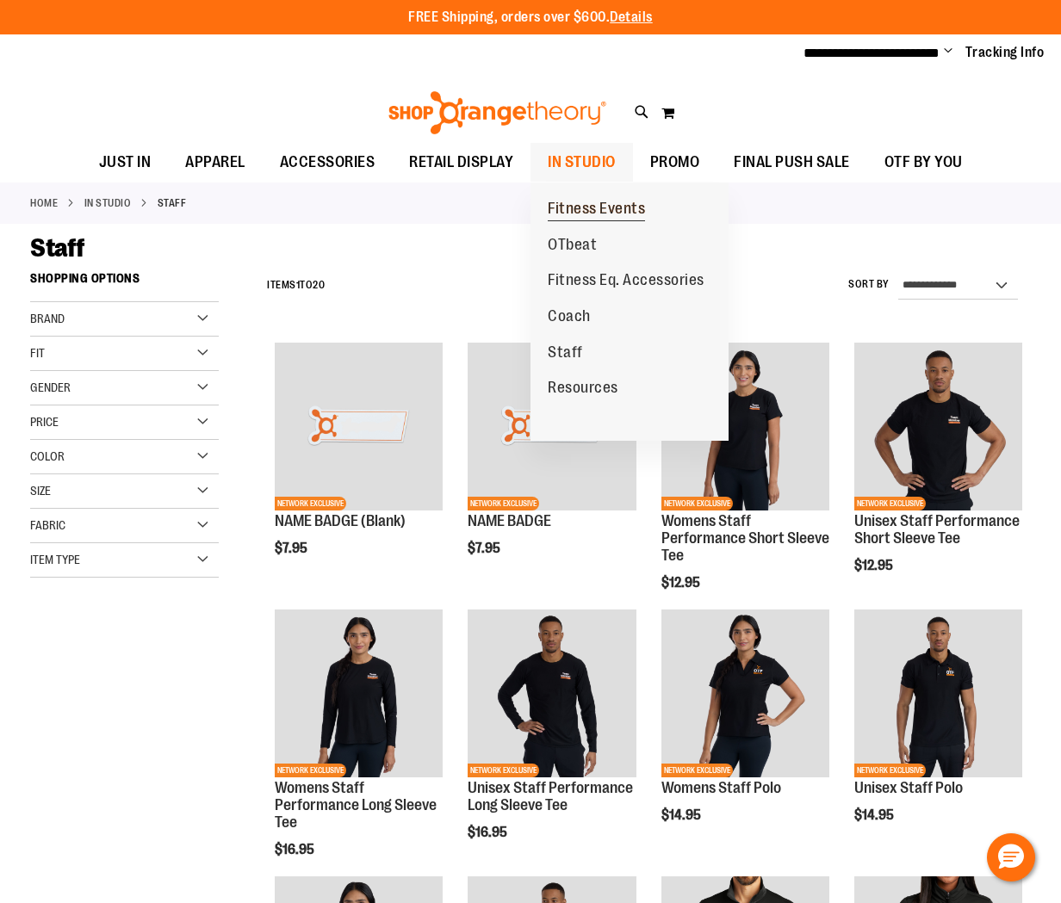
scroll to position [4, 0]
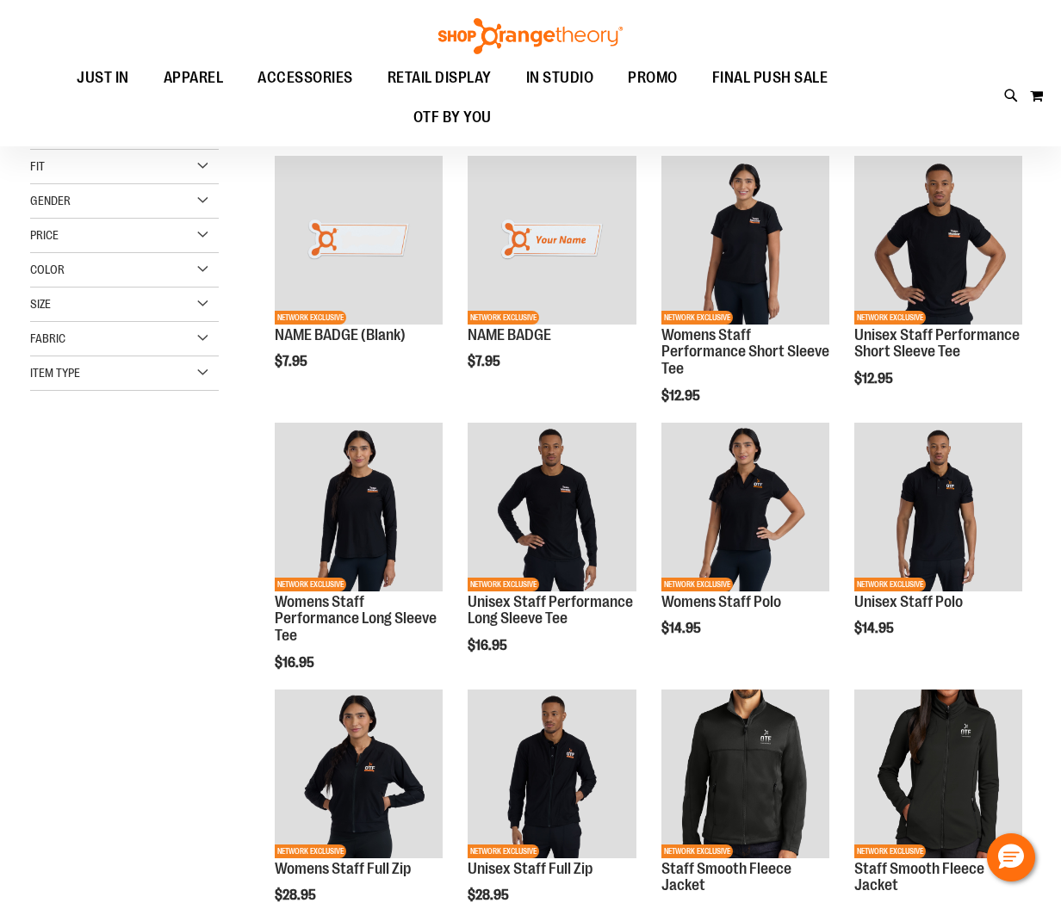
click at [139, 436] on div "Recently Ordered Last Ordered Items Add to Cart Men's Victory Short 7" Add to C…" at bounding box center [134, 442] width 208 height 34
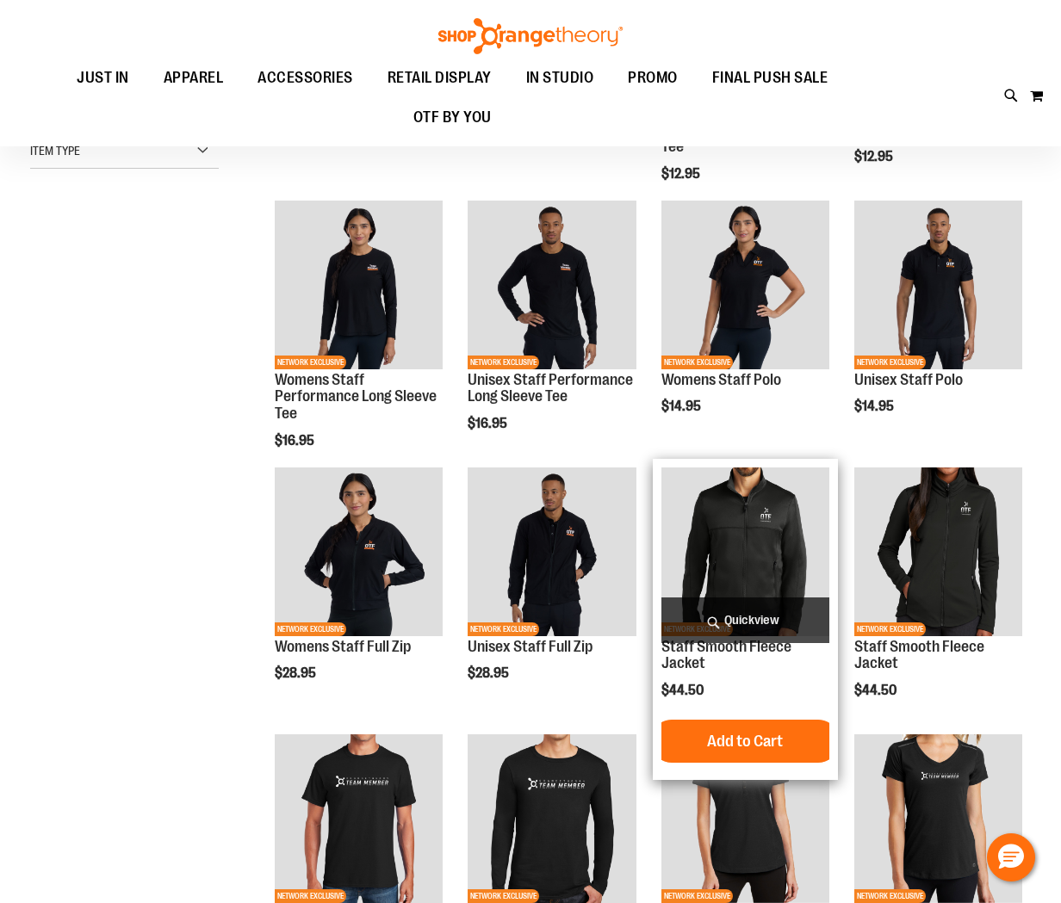
scroll to position [232, 0]
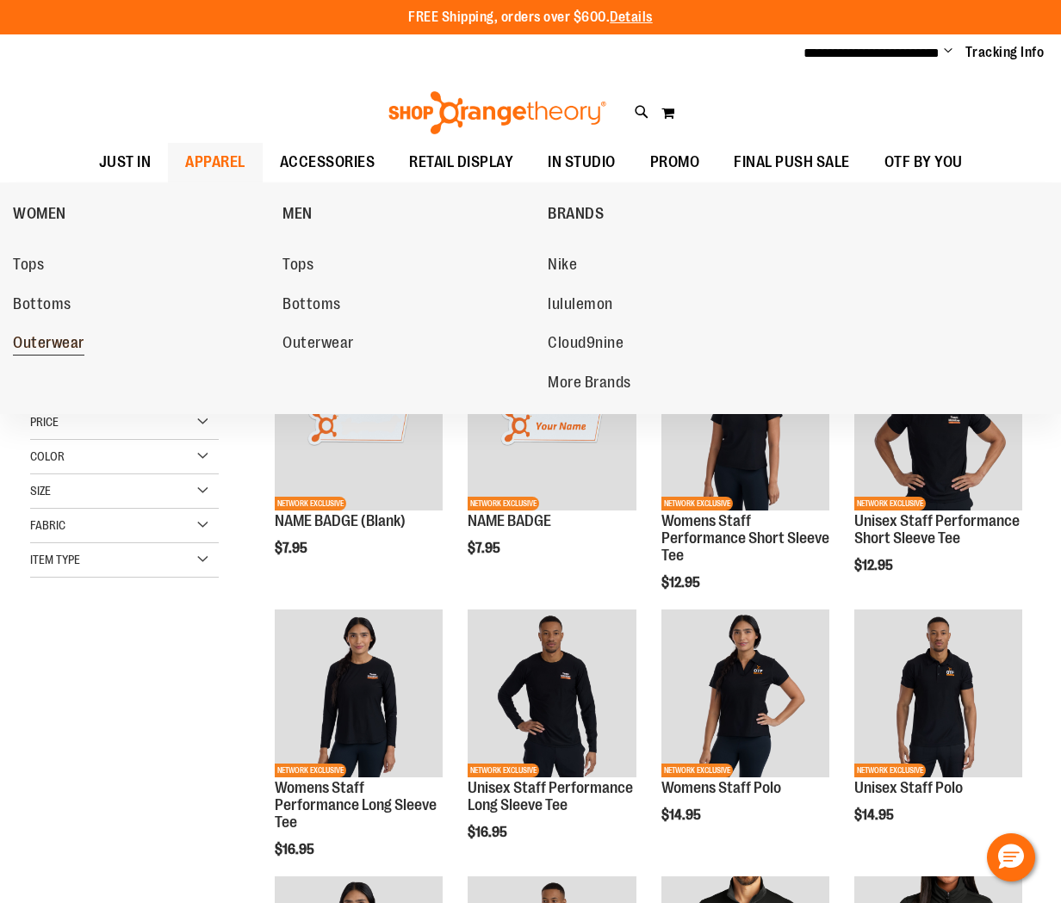
click at [38, 339] on span "Outerwear" at bounding box center [48, 345] width 71 height 22
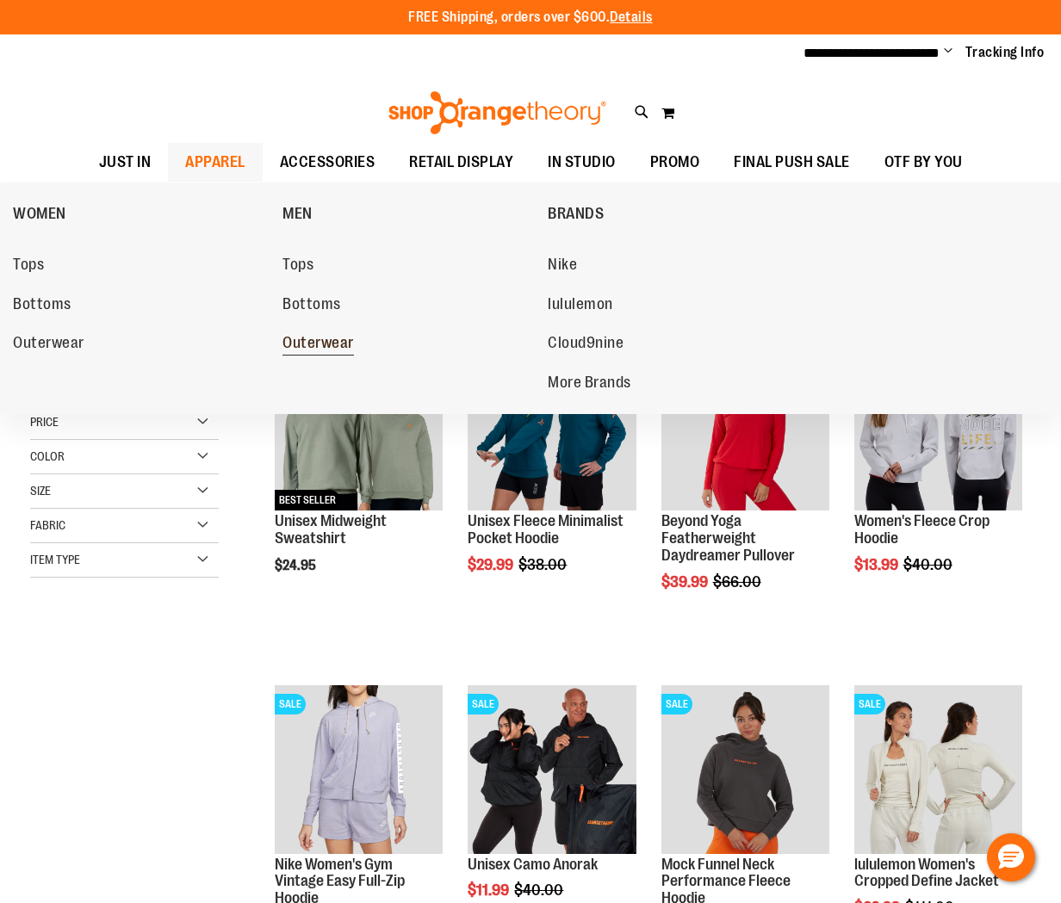
click at [326, 339] on span "Outerwear" at bounding box center [317, 345] width 71 height 22
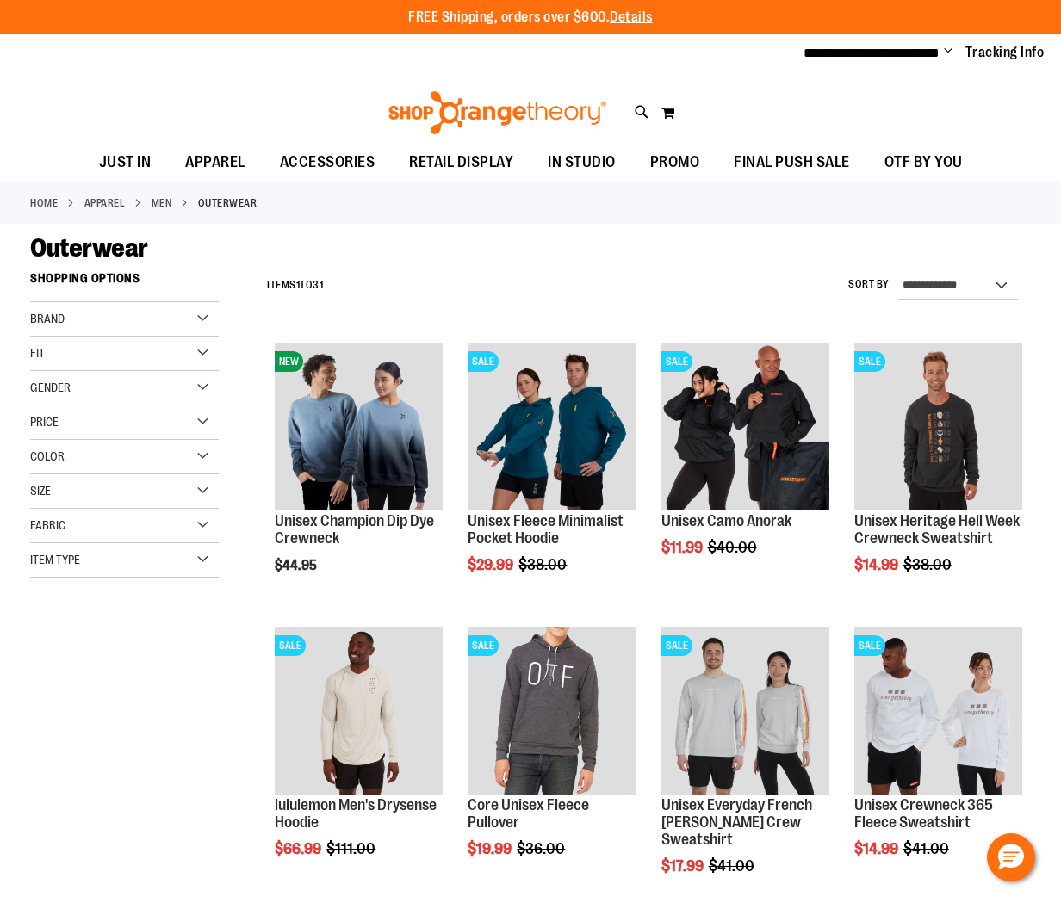
scroll to position [32, 0]
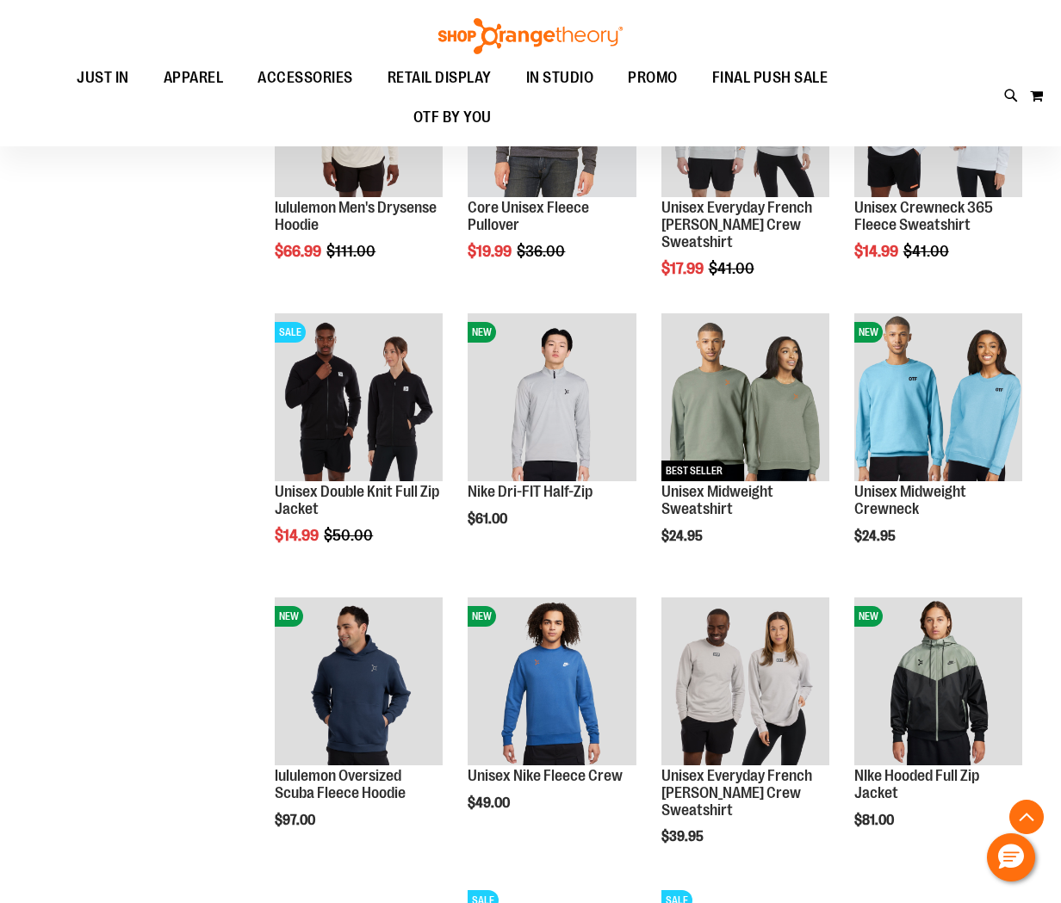
scroll to position [601, 0]
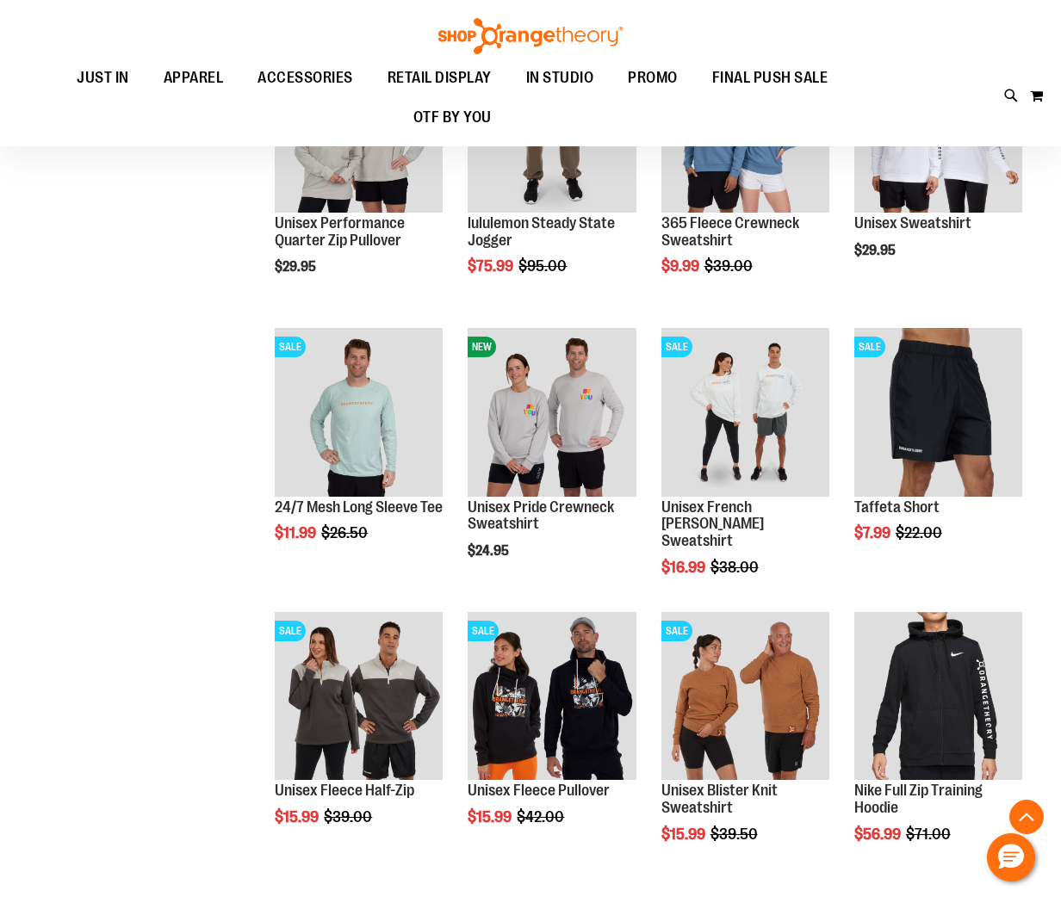
scroll to position [1437, 0]
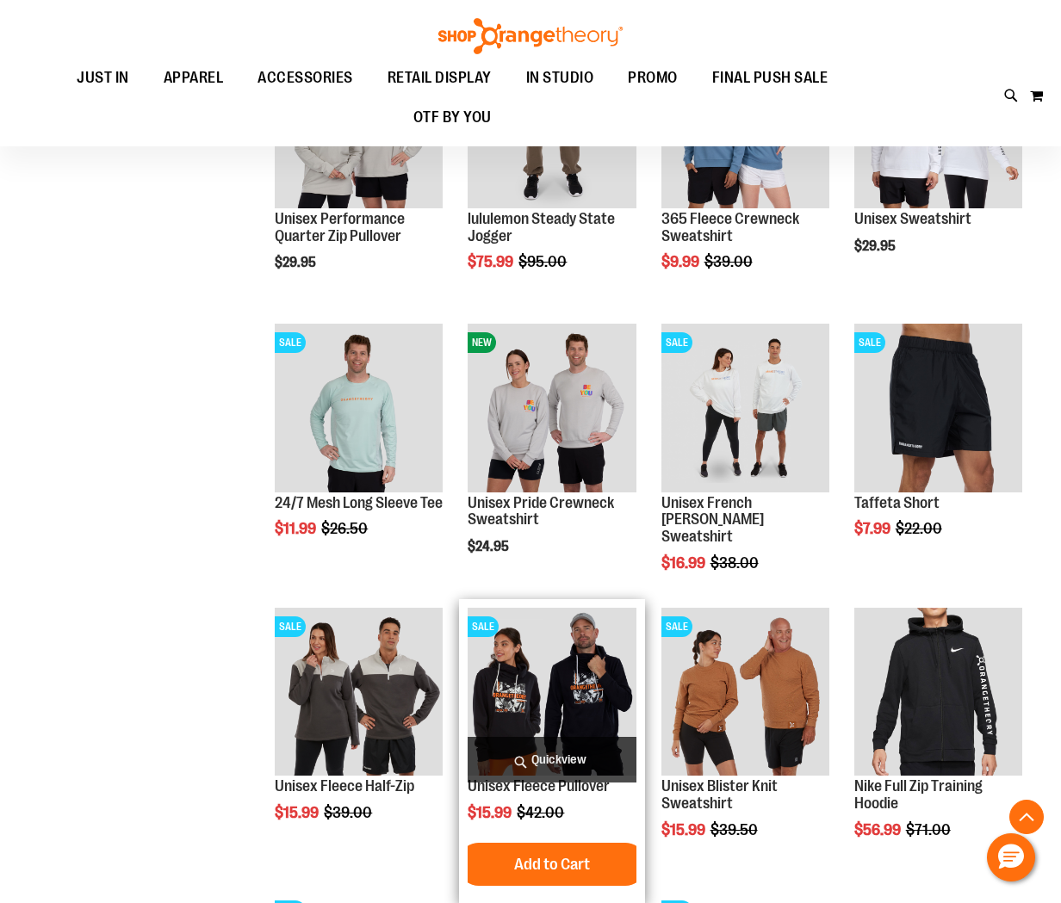
click at [564, 653] on img "product" at bounding box center [551, 692] width 168 height 168
click at [554, 654] on img "product" at bounding box center [551, 692] width 168 height 168
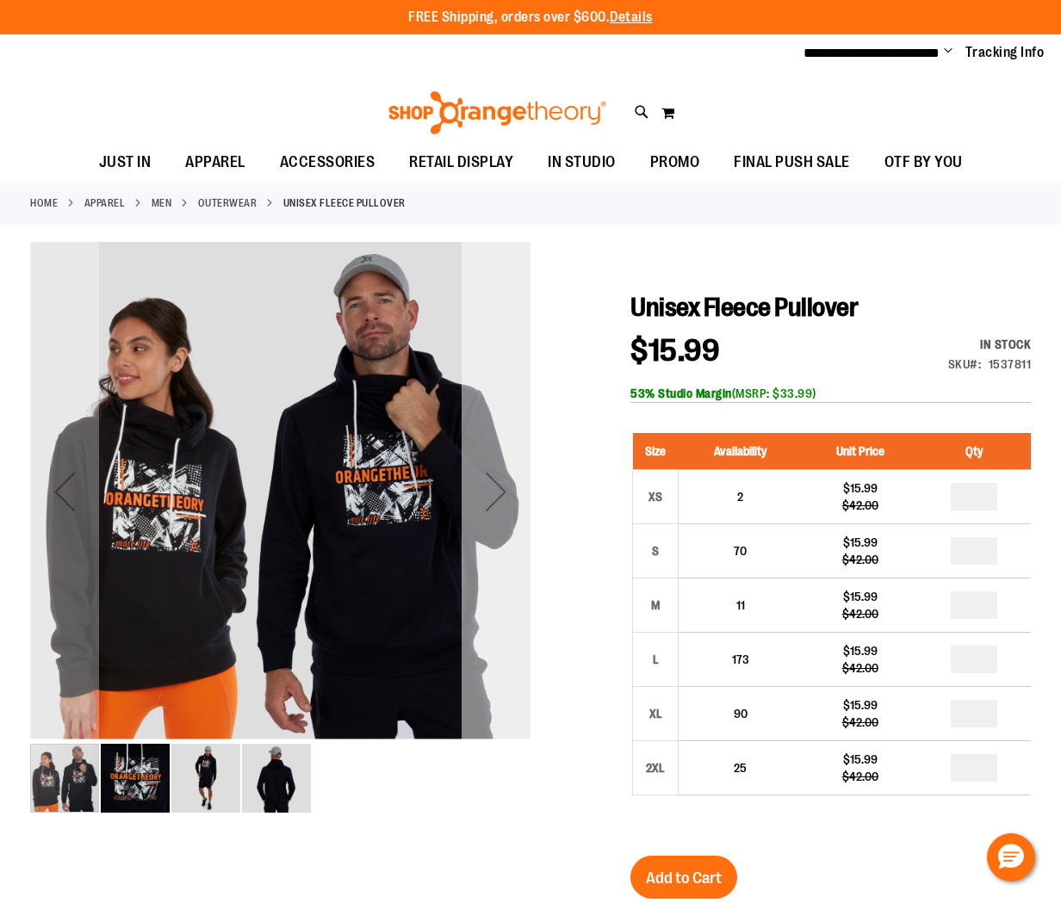
click at [481, 462] on div "Next" at bounding box center [495, 491] width 69 height 69
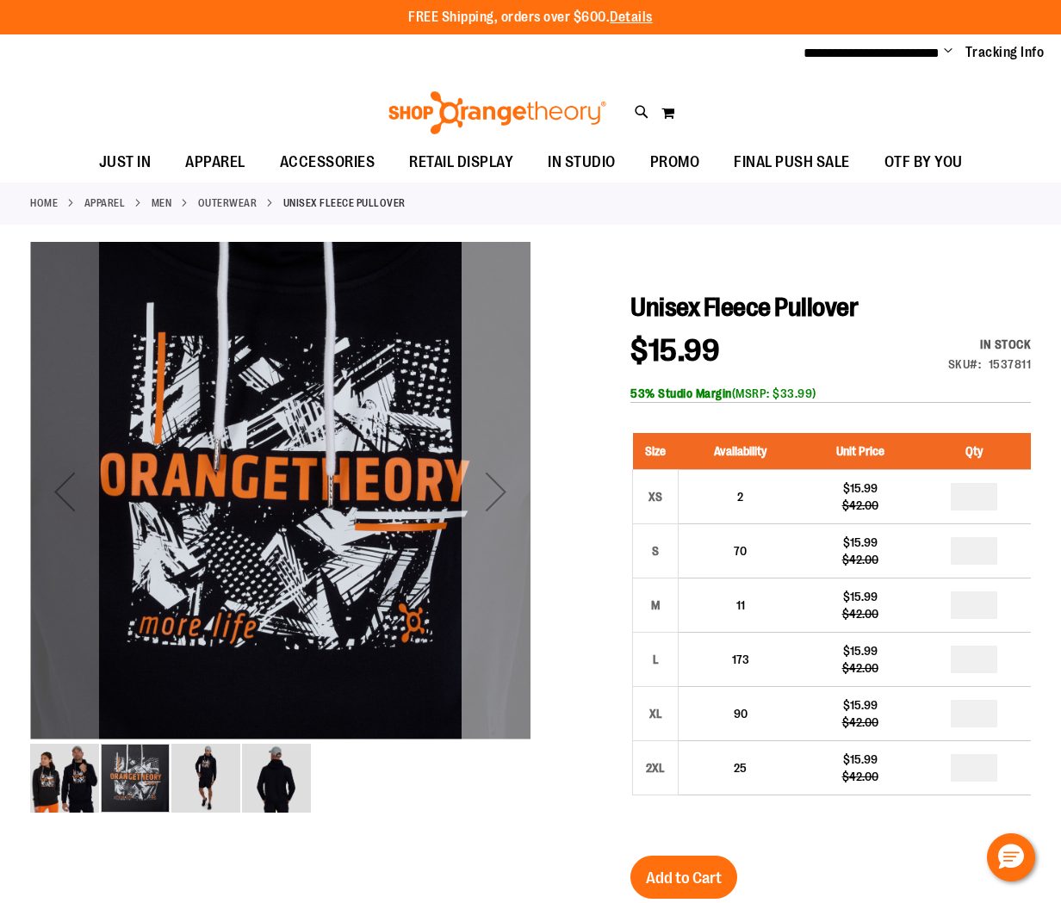
click at [522, 450] on div "Next" at bounding box center [495, 492] width 69 height 500
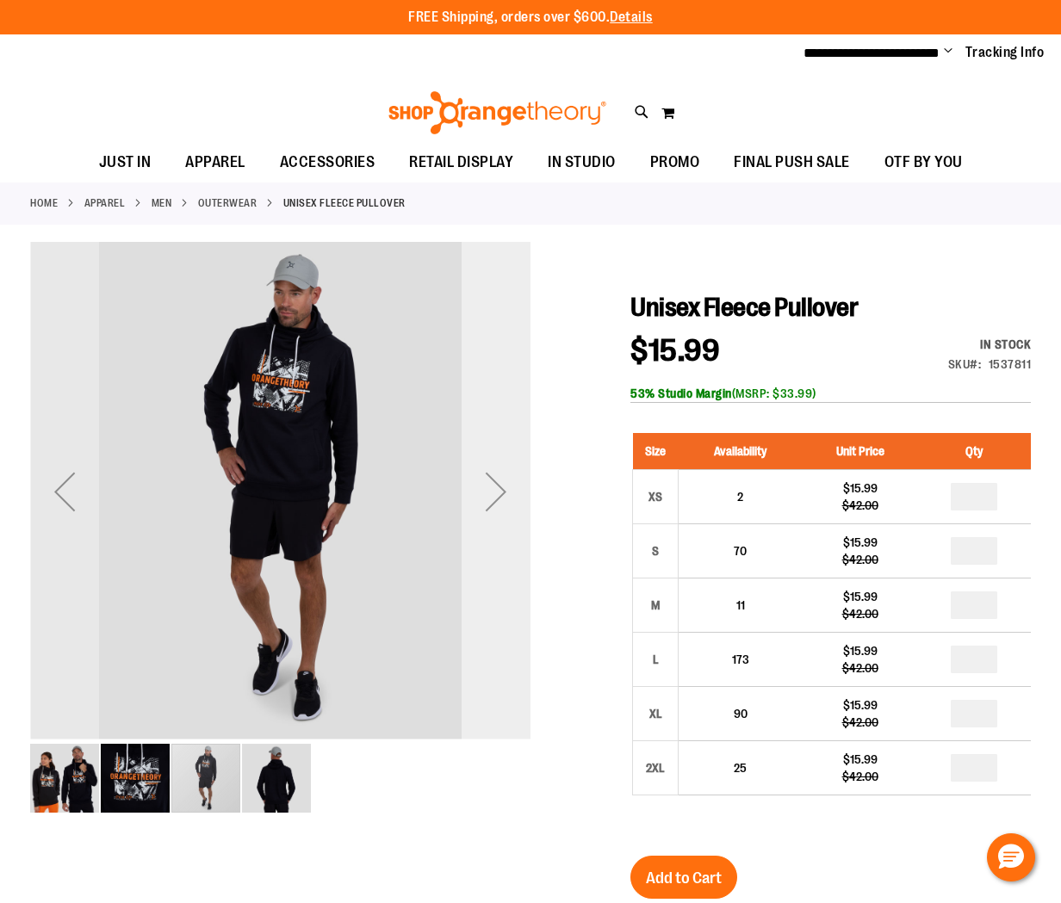
click at [518, 450] on div "Next" at bounding box center [495, 492] width 69 height 500
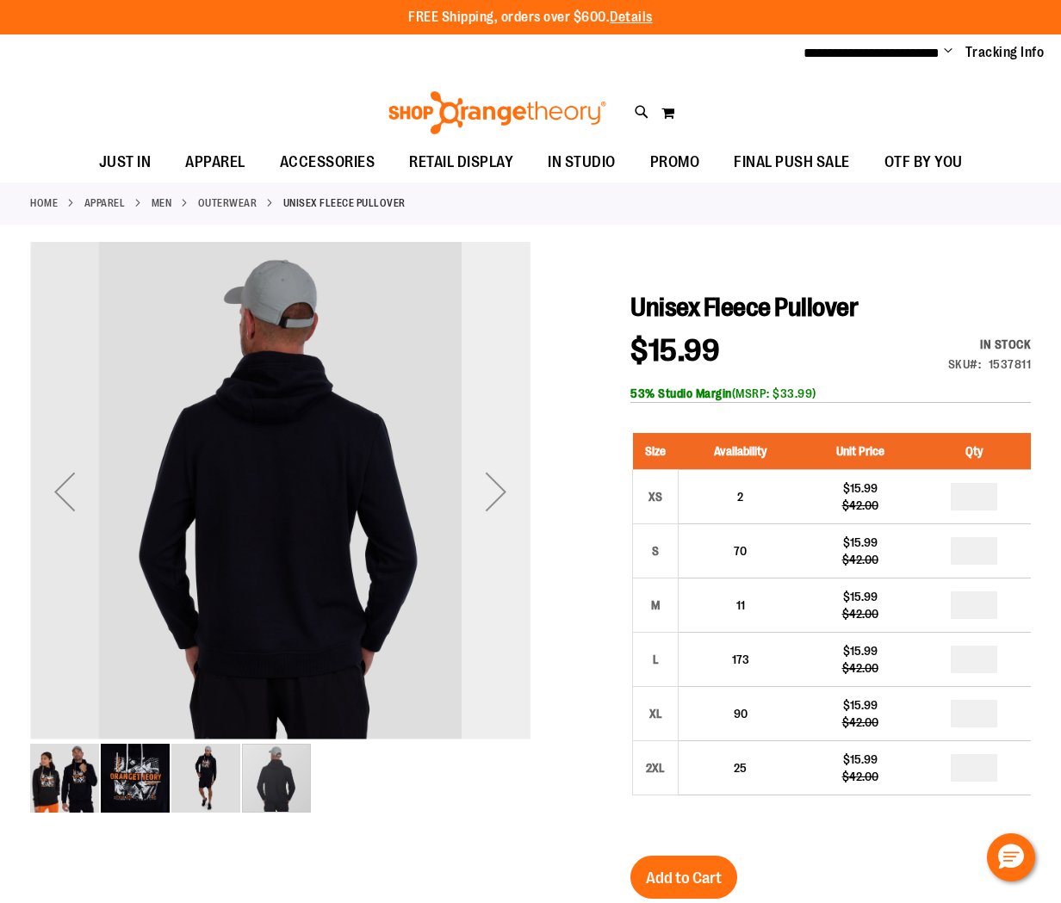
click at [479, 442] on div "Next" at bounding box center [495, 492] width 69 height 500
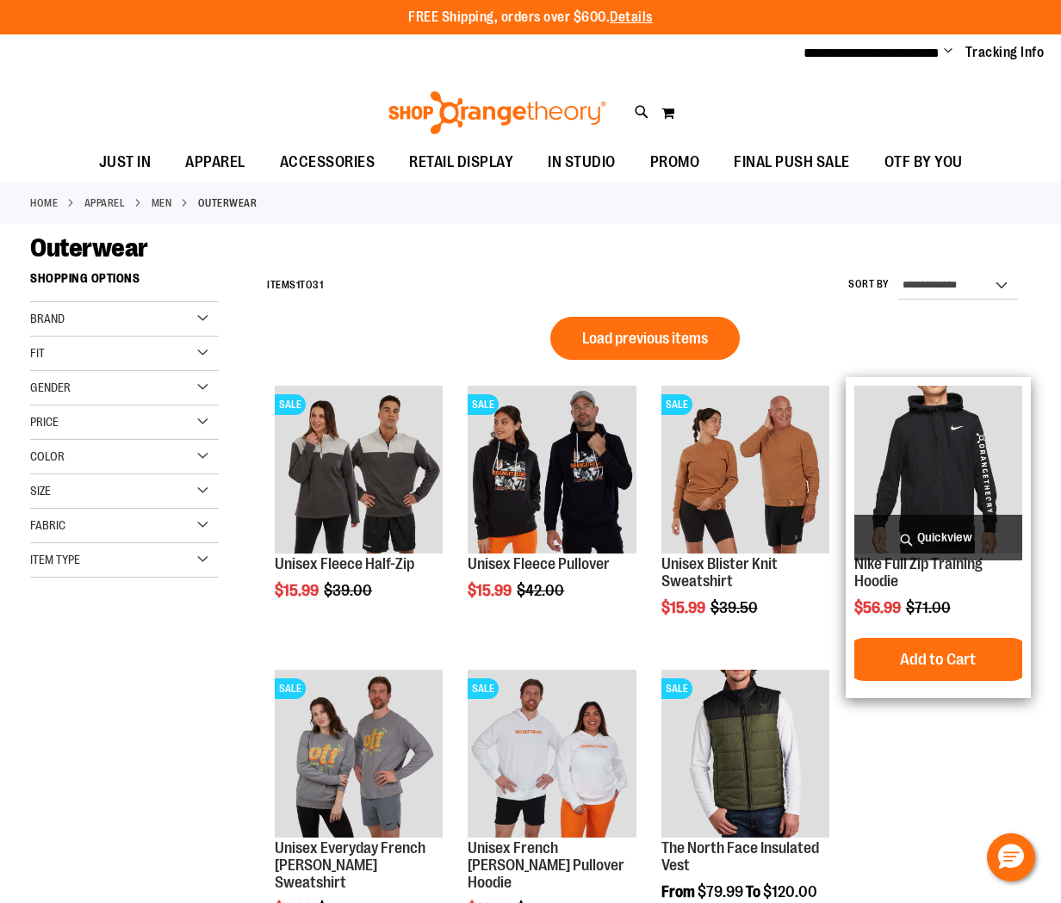
click at [957, 450] on img "product" at bounding box center [938, 470] width 168 height 168
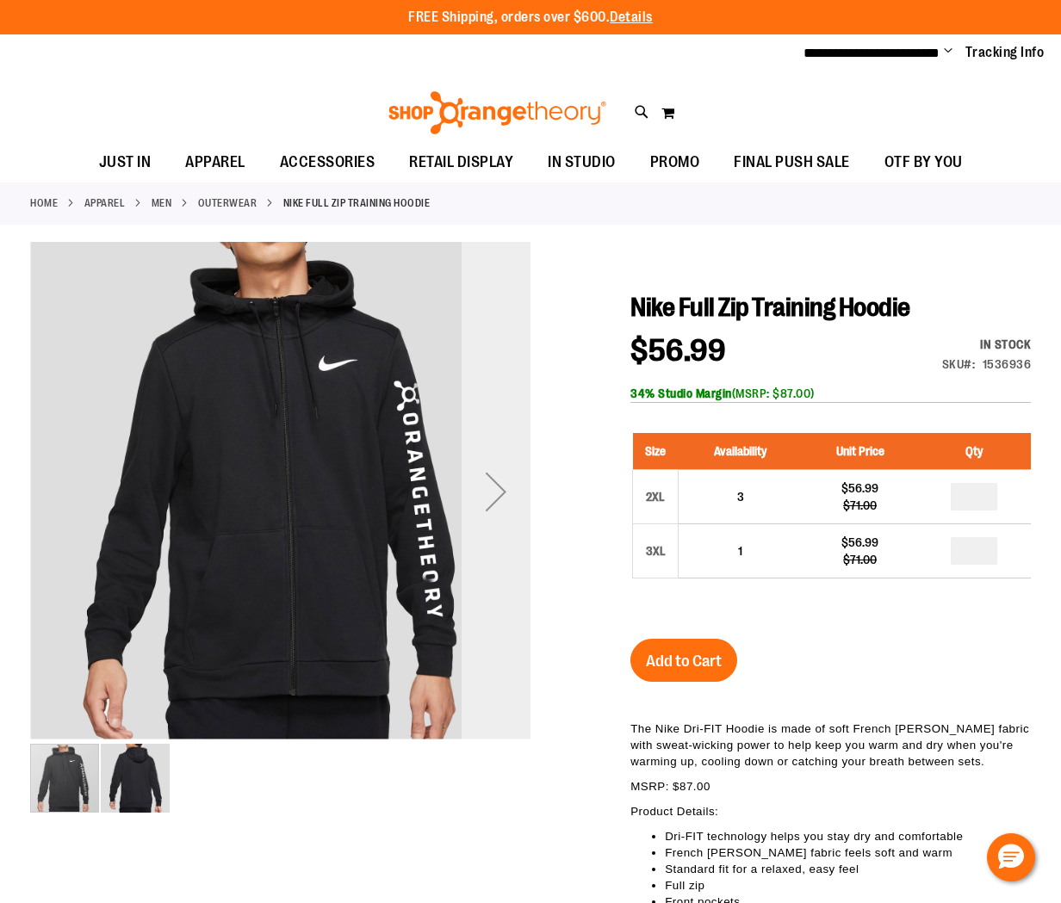
click at [486, 504] on div "Next" at bounding box center [495, 491] width 69 height 69
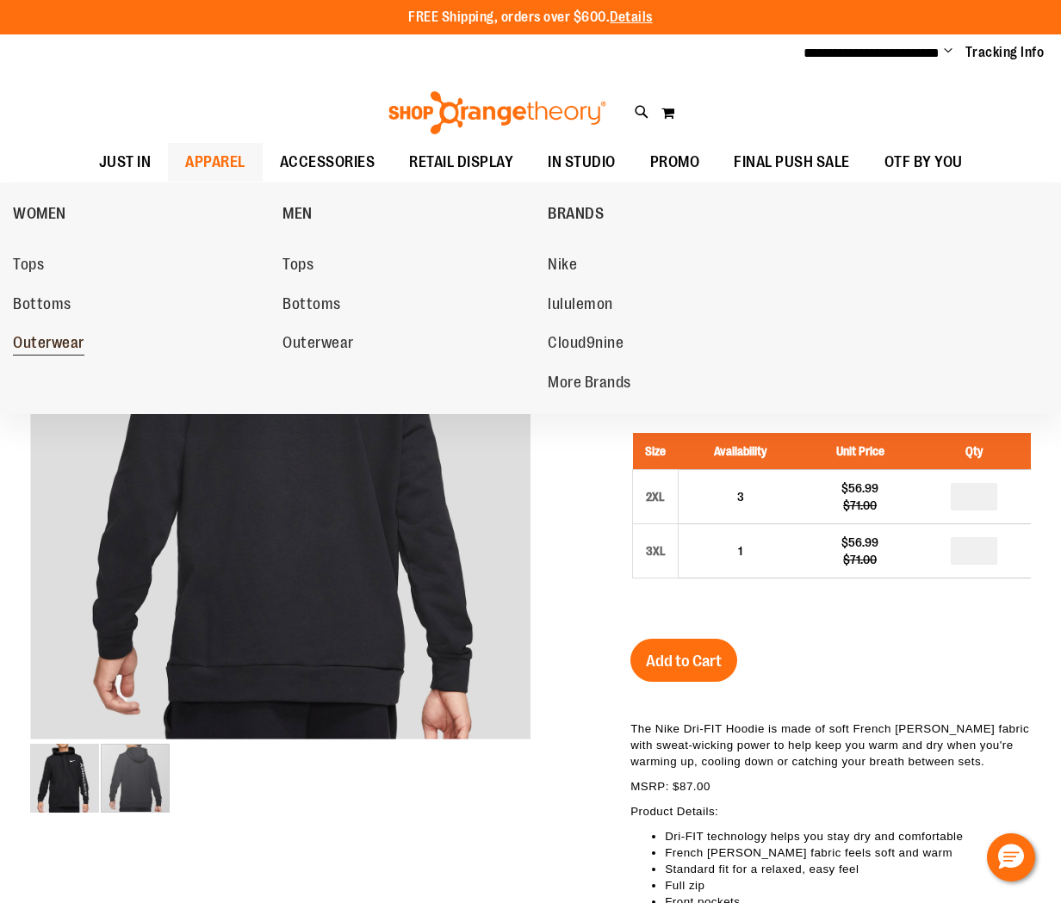
click at [54, 345] on span "Outerwear" at bounding box center [48, 345] width 71 height 22
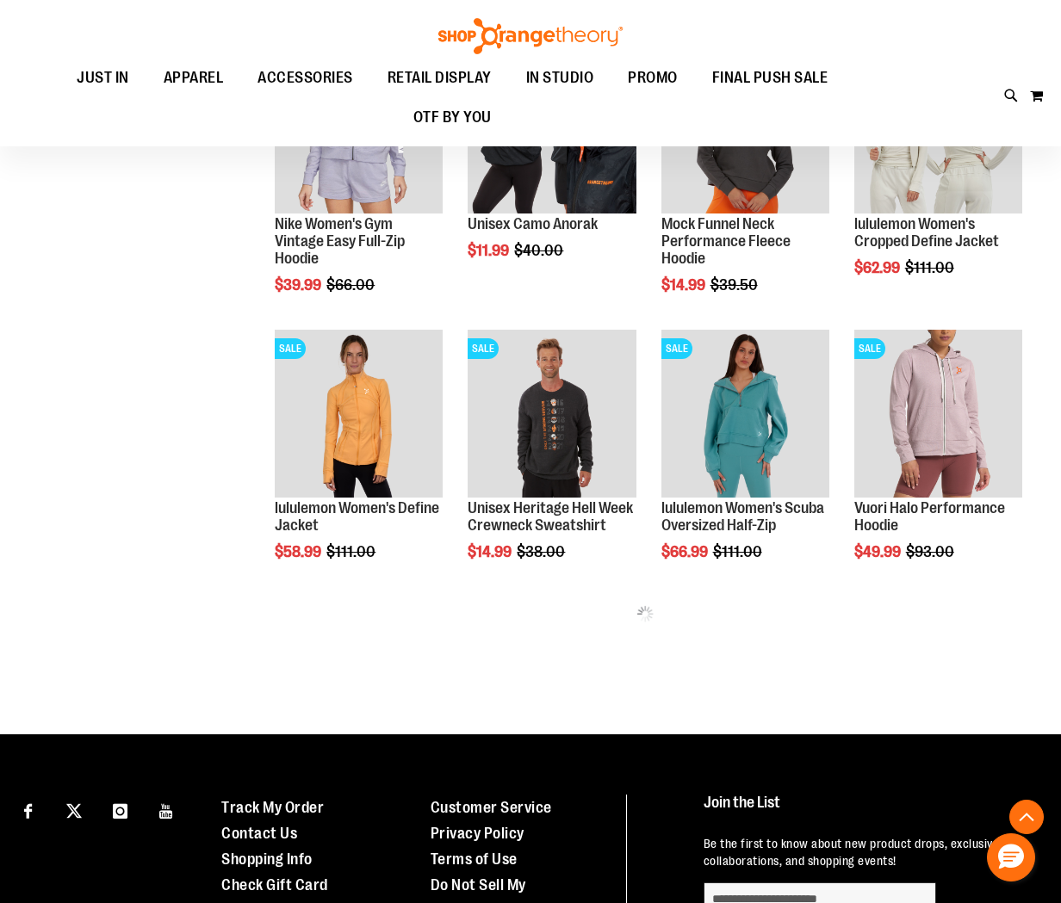
scroll to position [583, 0]
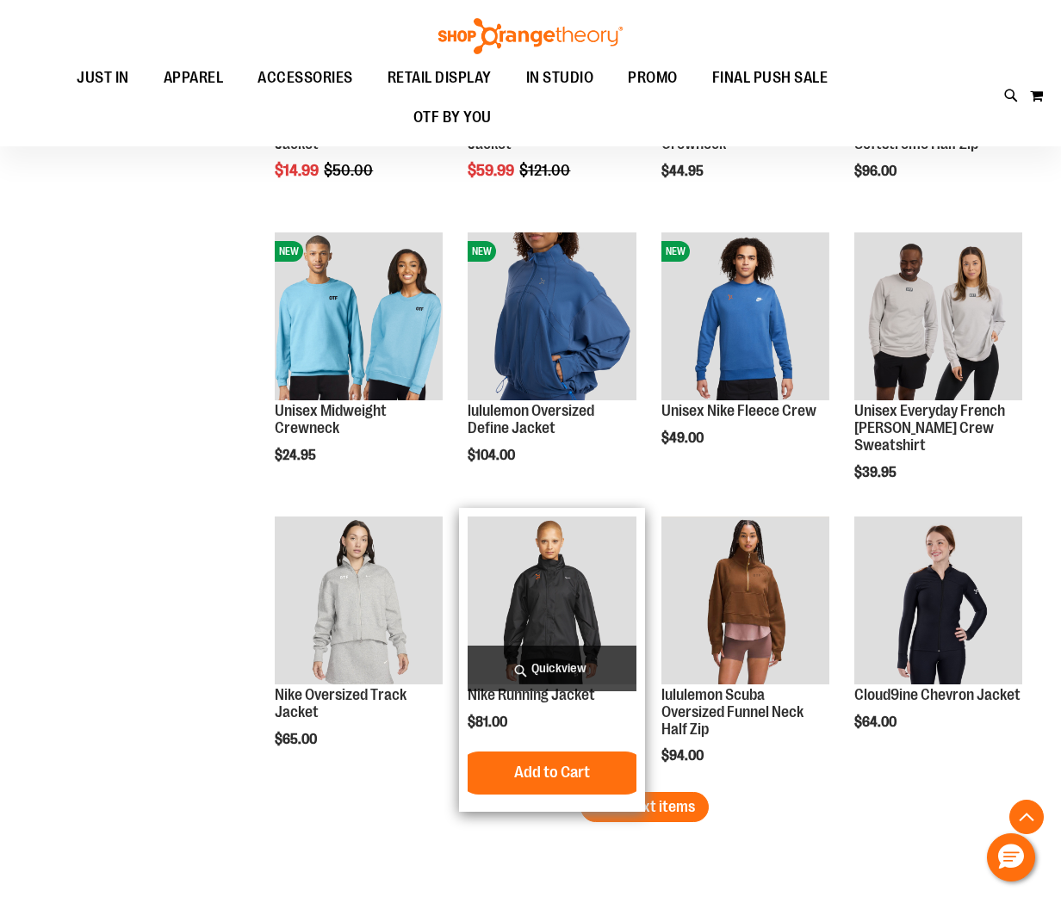
scroll to position [2096, 0]
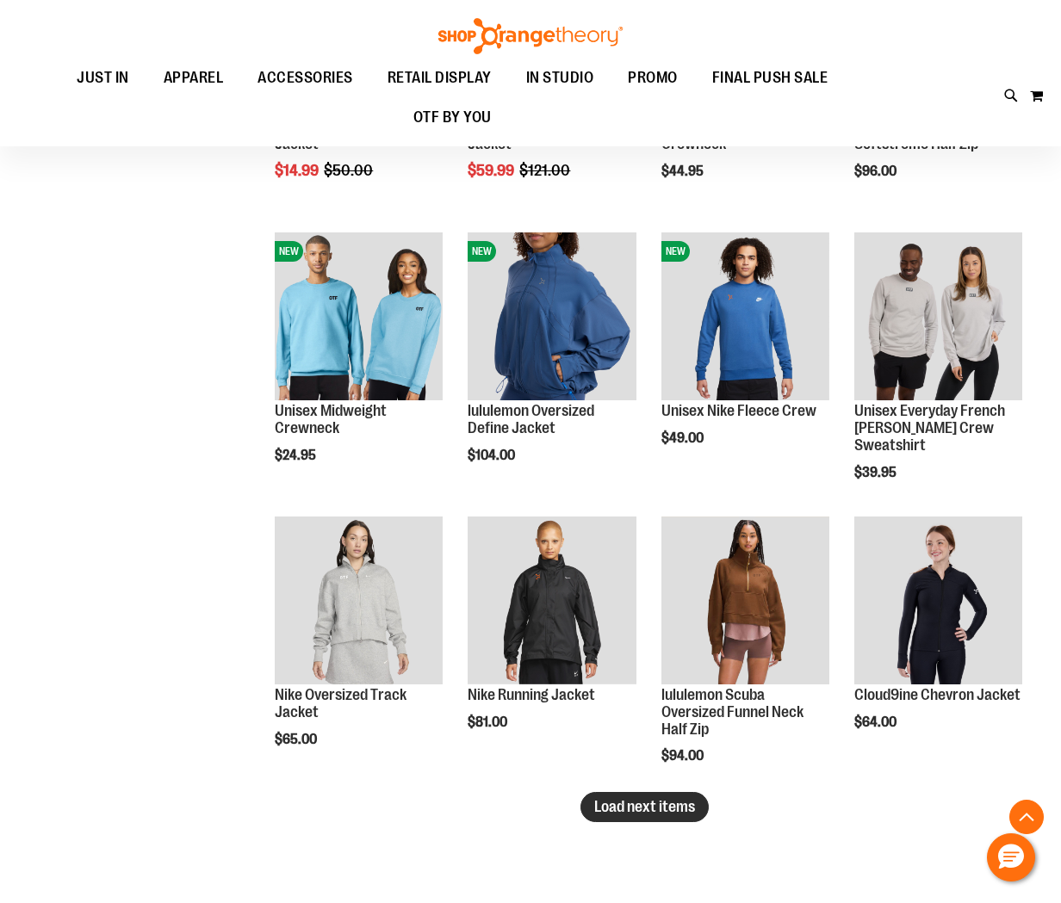
click at [631, 819] on button "Load next items" at bounding box center [644, 807] width 128 height 30
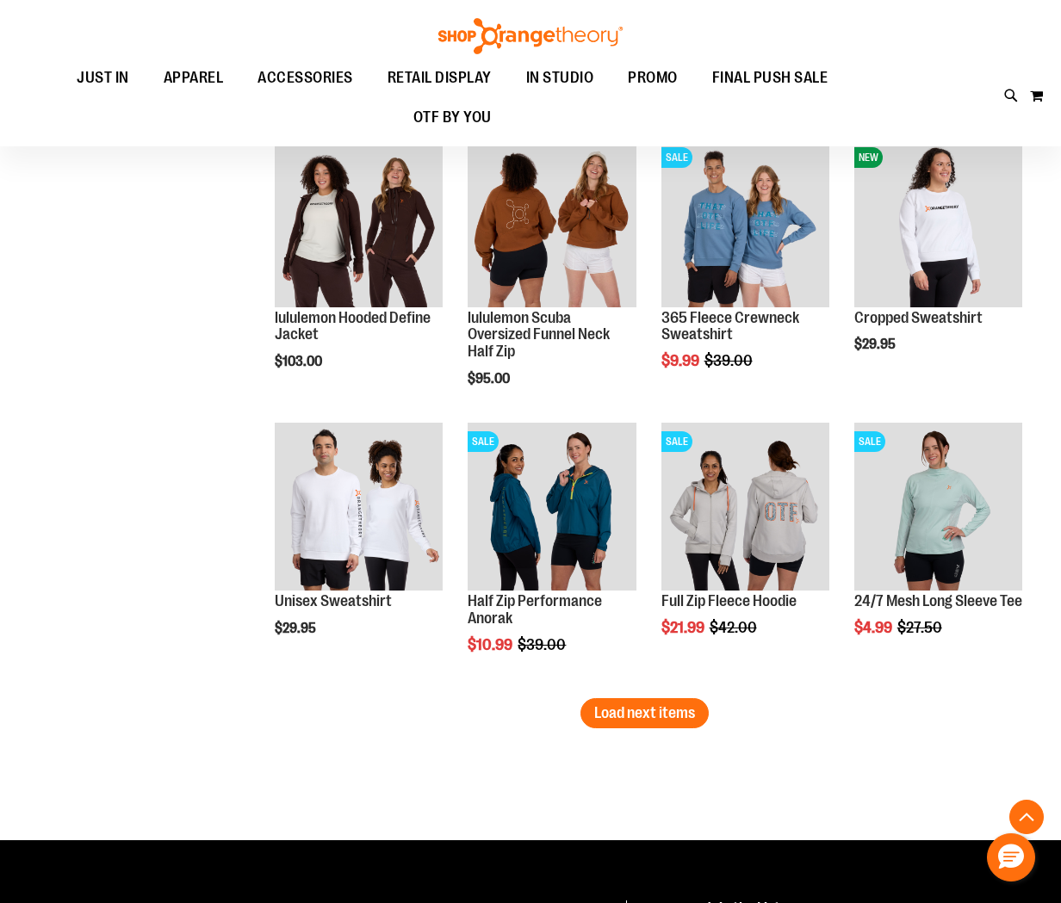
scroll to position [3042, 0]
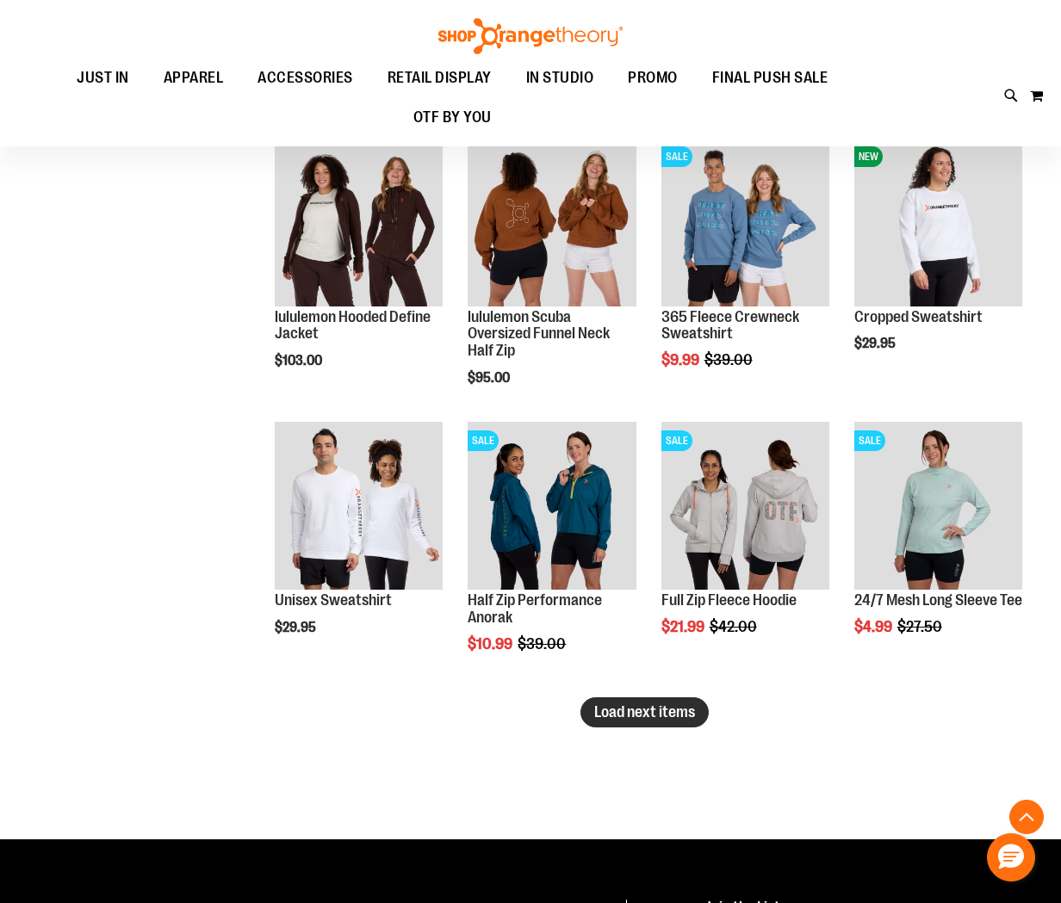
click at [612, 714] on span "Load next items" at bounding box center [644, 711] width 101 height 17
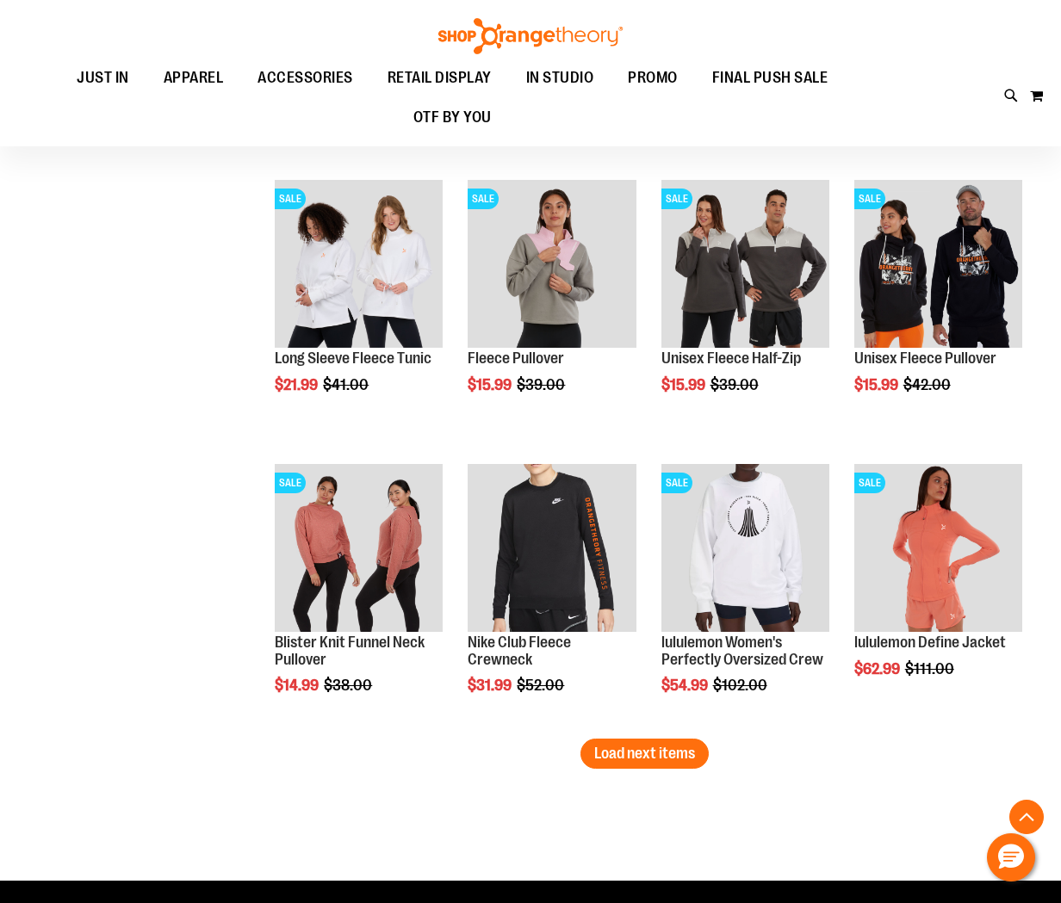
scroll to position [3854, 0]
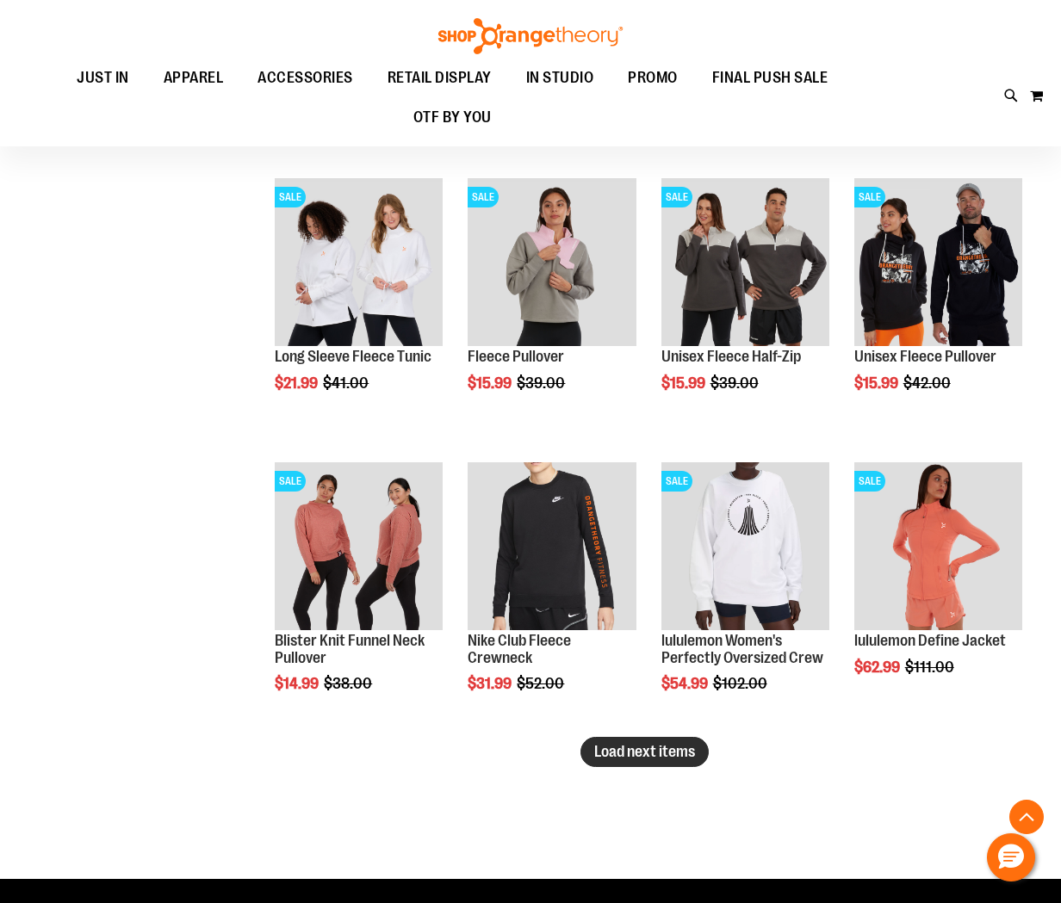
click at [634, 749] on span "Load next items" at bounding box center [644, 751] width 101 height 17
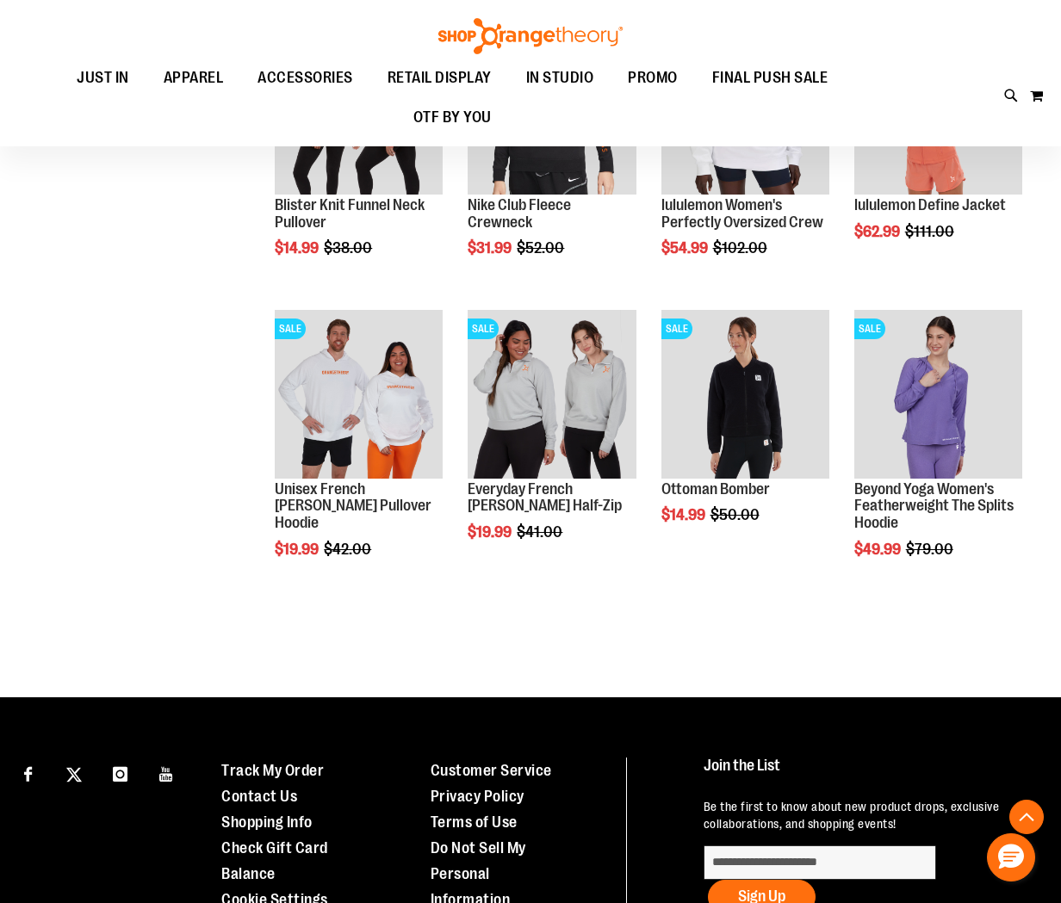
scroll to position [4295, 0]
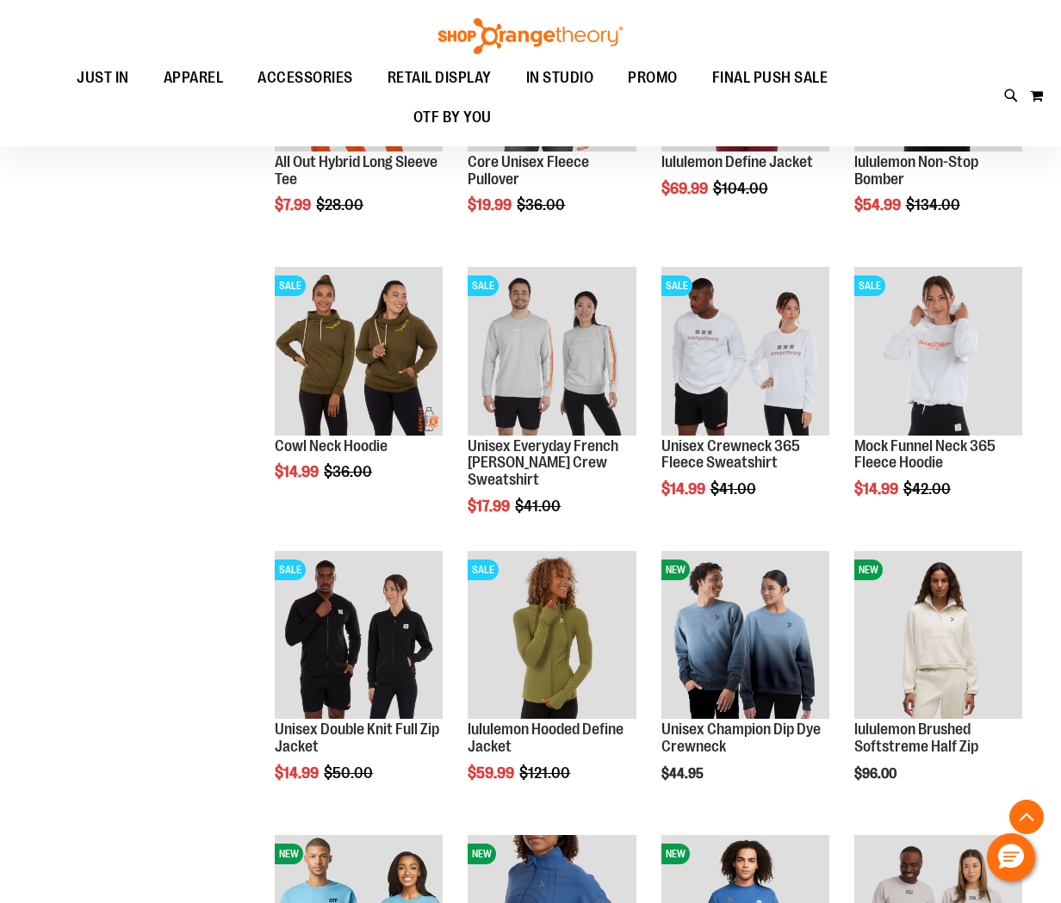
scroll to position [1493, 0]
